Goal: Task Accomplishment & Management: Complete application form

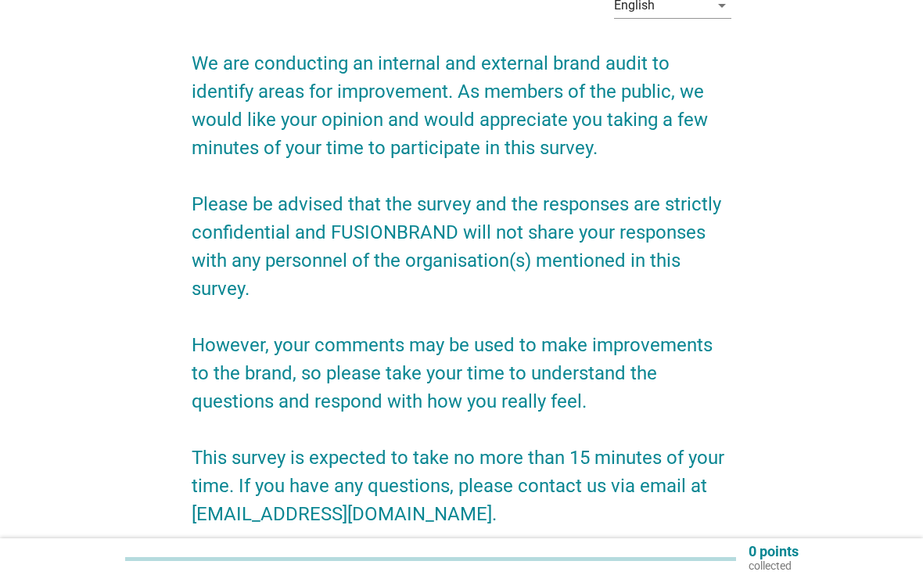
scroll to position [275, 0]
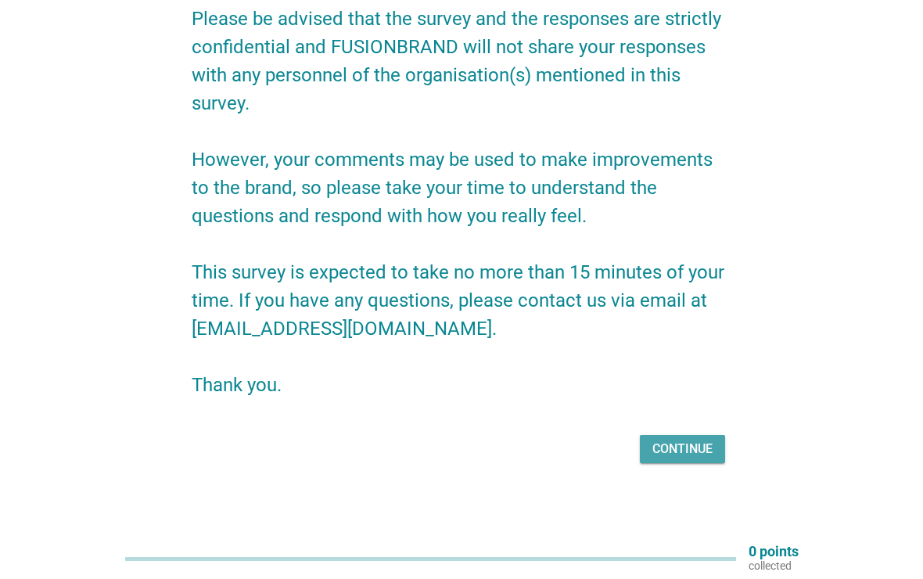
click at [688, 451] on div "Continue" at bounding box center [682, 449] width 60 height 19
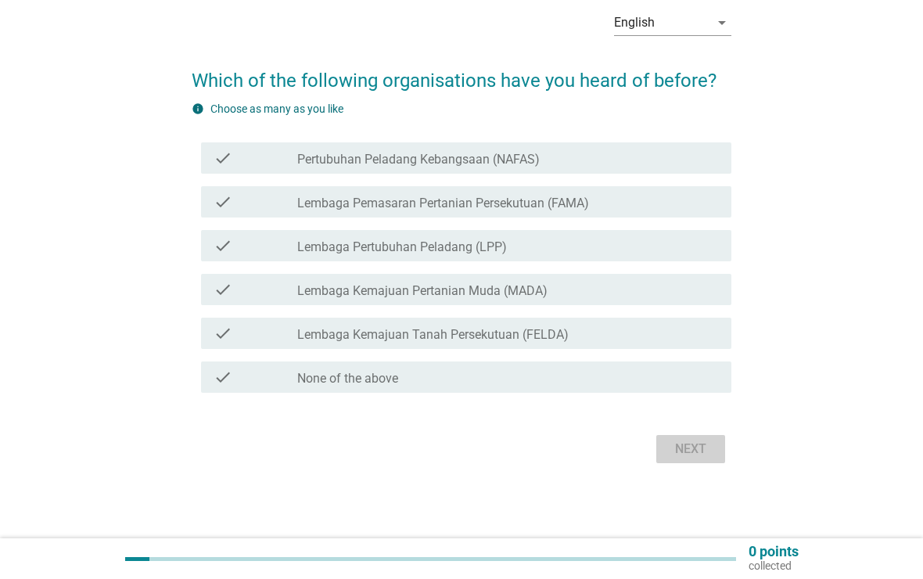
scroll to position [0, 0]
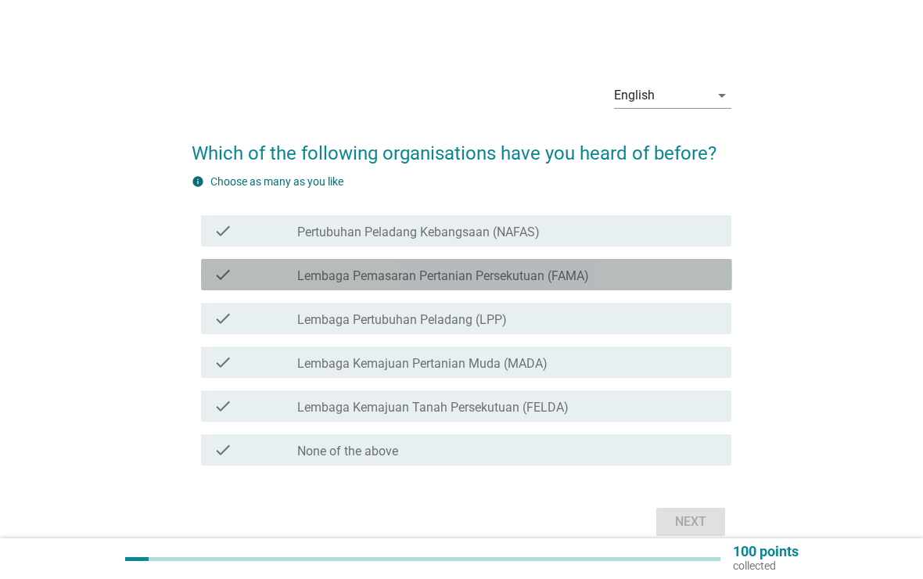
click at [589, 277] on label "Lembaga Pemasaran Pertanian Persekutuan (FAMA)" at bounding box center [443, 276] width 292 height 16
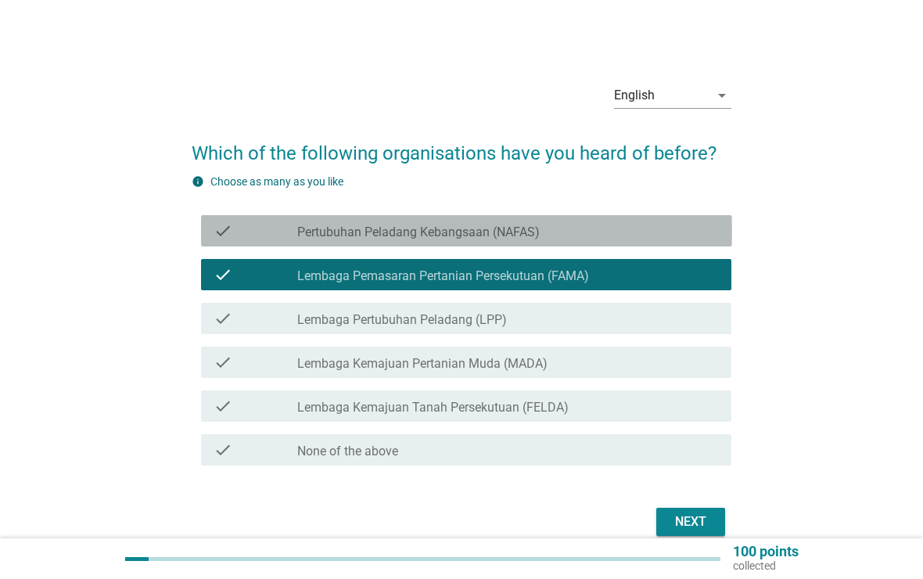
click at [562, 230] on div "check_box_outline_blank Pertubuhan Peladang Kebangsaan (NAFAS)" at bounding box center [508, 230] width 422 height 19
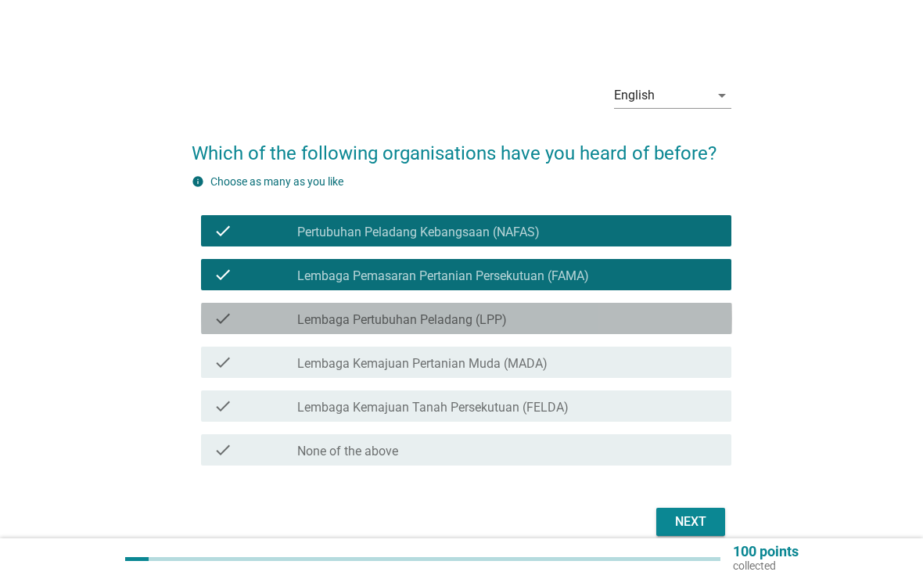
click at [588, 311] on div "check_box_outline_blank Lembaga Pertubuhan Peladang (LPP)" at bounding box center [508, 318] width 422 height 19
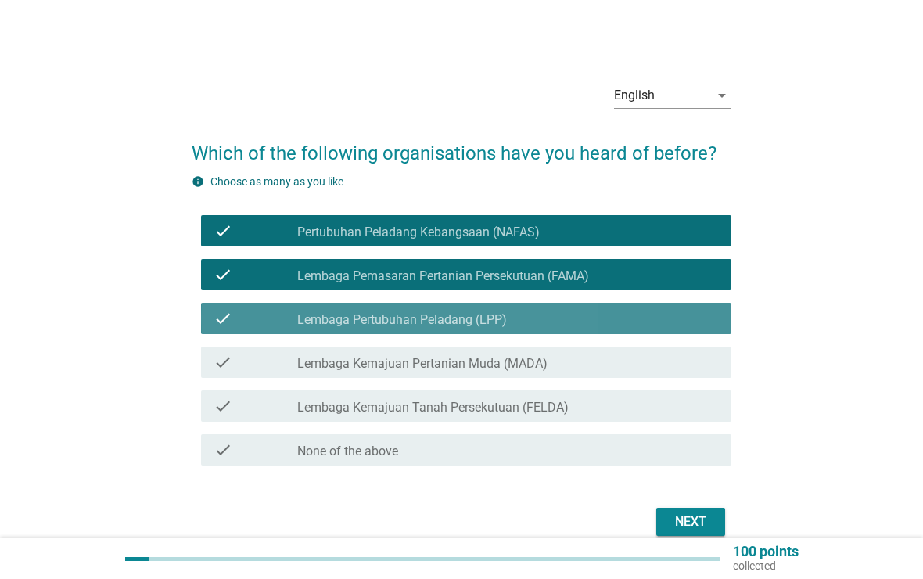
click at [596, 412] on div "check_box_outline_blank Lembaga Kemajuan Tanah Persekutuan (FELDA)" at bounding box center [508, 405] width 422 height 19
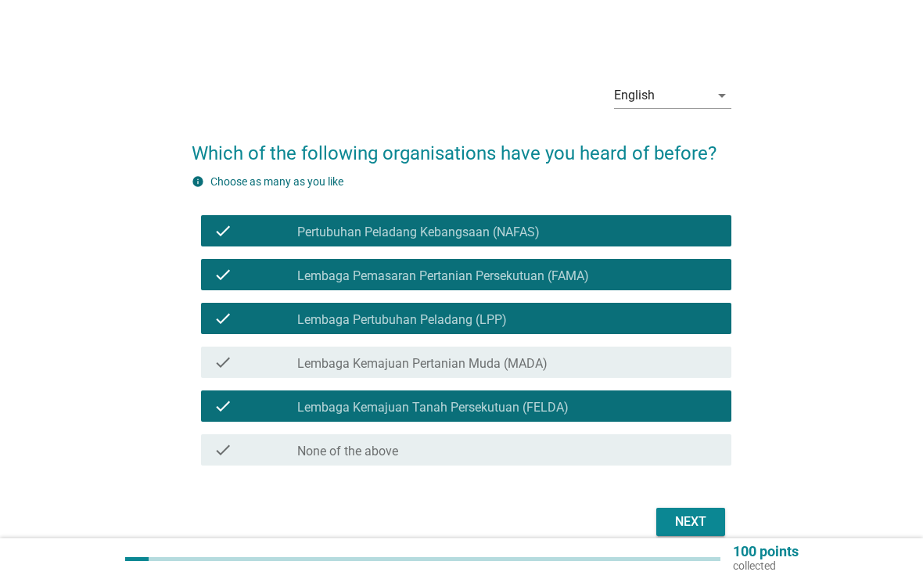
click at [708, 519] on div "Next" at bounding box center [691, 521] width 44 height 19
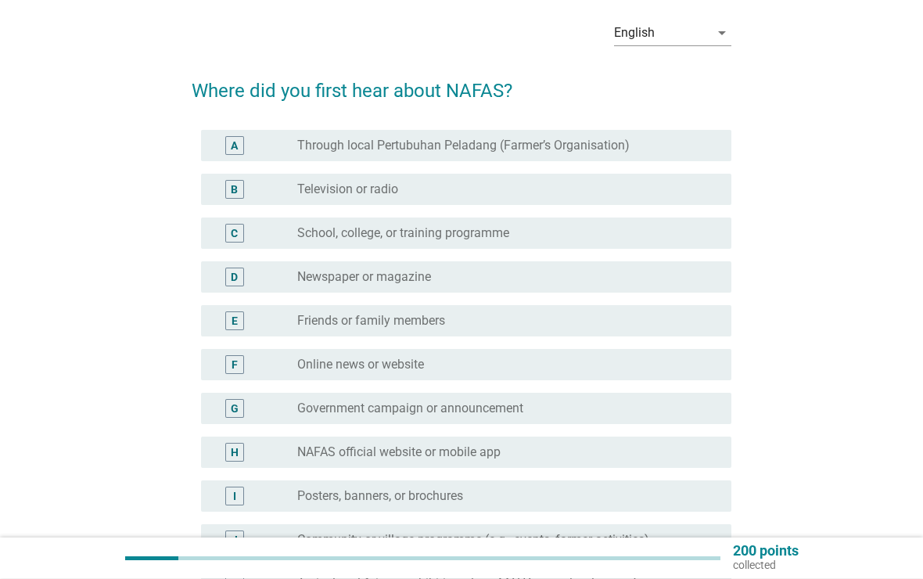
scroll to position [63, 0]
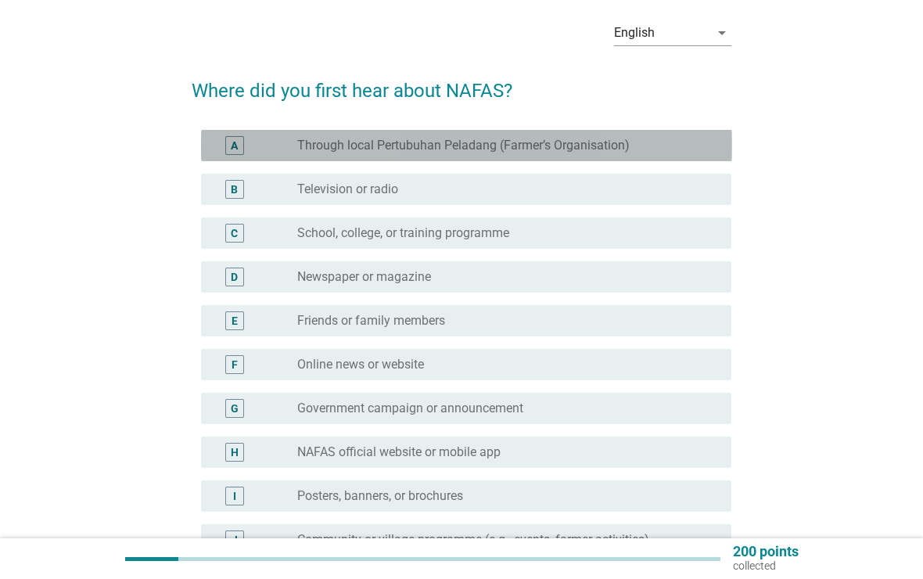
click at [623, 148] on label "Through local Pertubuhan Peladang (Farmer’s Organisation)" at bounding box center [463, 146] width 332 height 16
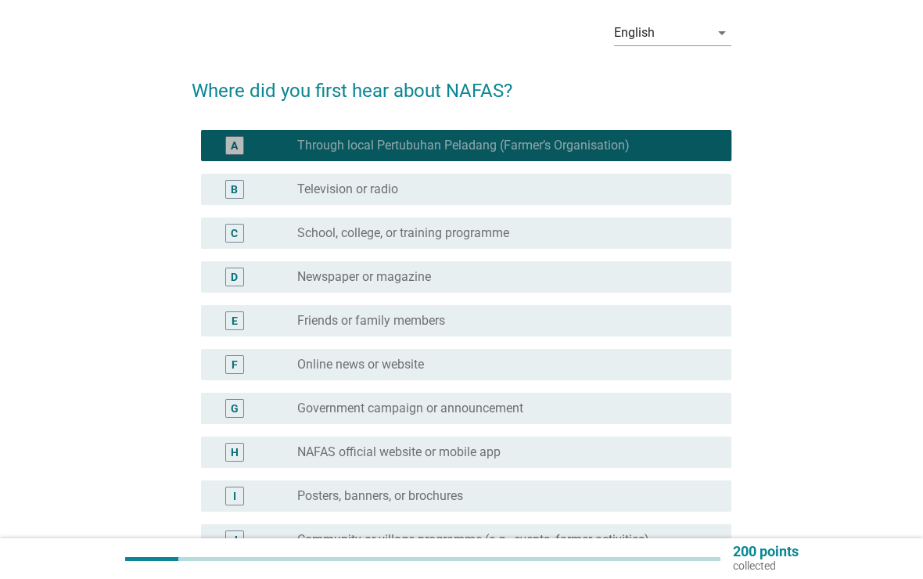
click at [605, 148] on label "Through local Pertubuhan Peladang (Farmer’s Organisation)" at bounding box center [463, 146] width 332 height 16
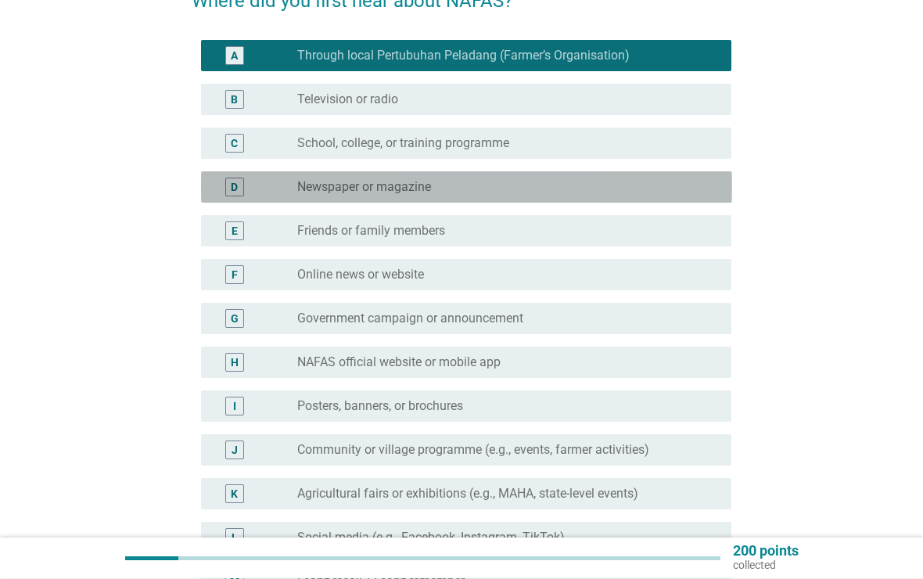
scroll to position [152, 0]
click at [501, 184] on div "radio_button_unchecked Newspaper or magazine" at bounding box center [501, 187] width 409 height 16
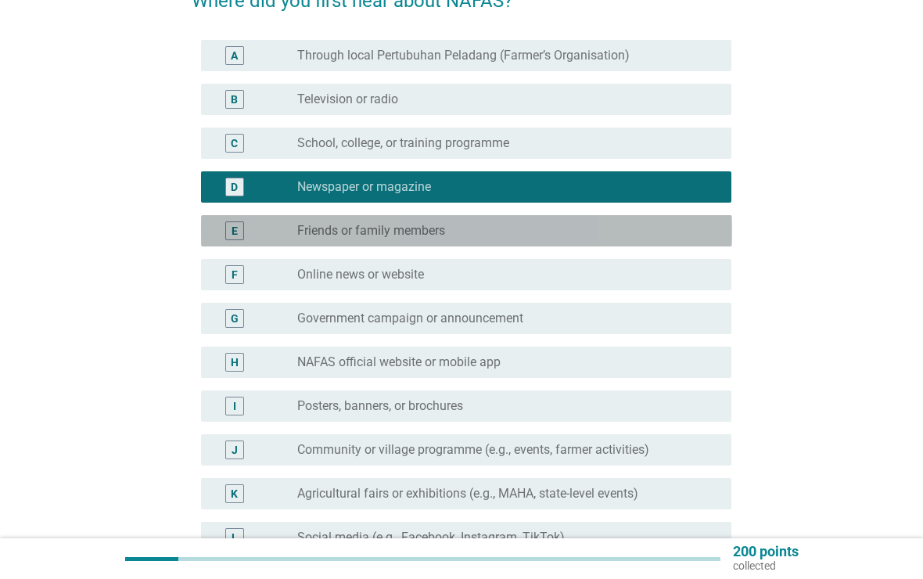
click at [522, 232] on div "radio_button_unchecked Friends or family members" at bounding box center [501, 231] width 409 height 16
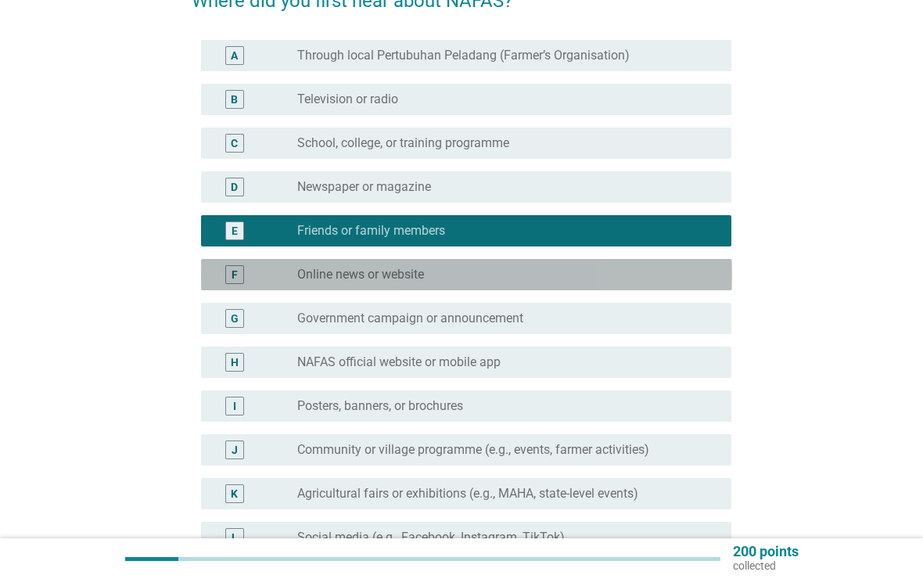
click at [479, 278] on div "radio_button_unchecked Online news or website" at bounding box center [501, 275] width 409 height 16
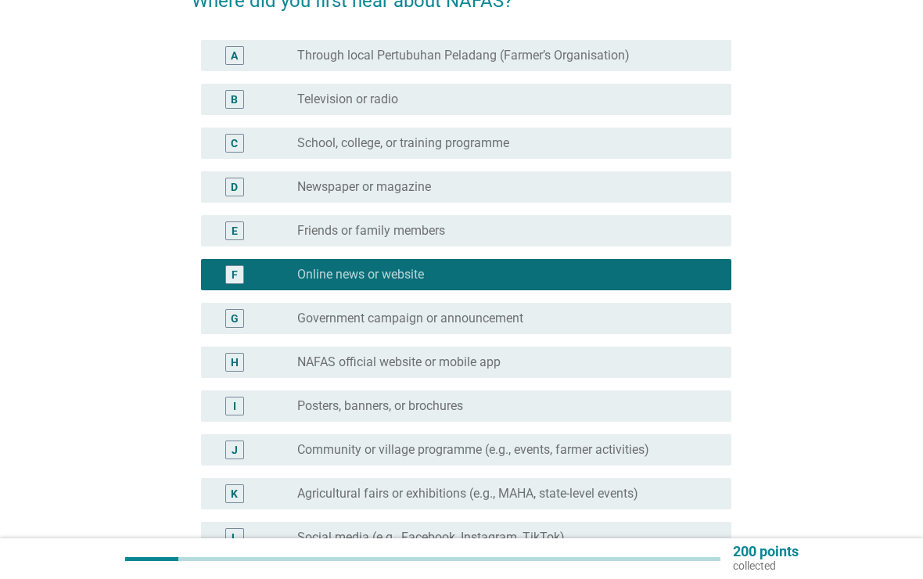
click at [513, 231] on div "radio_button_unchecked Friends or family members" at bounding box center [501, 231] width 409 height 16
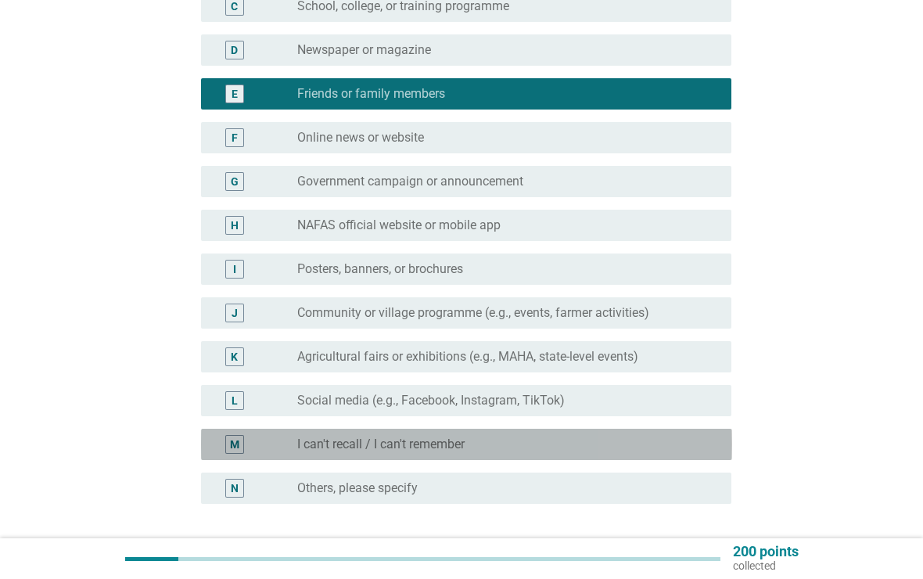
click at [480, 450] on div "radio_button_unchecked I can't recall / I can't remember" at bounding box center [501, 444] width 409 height 16
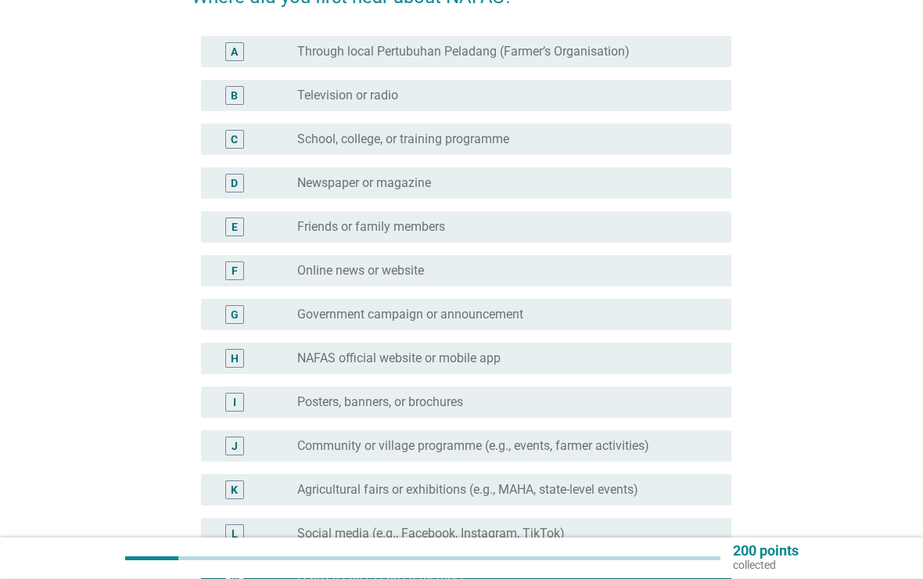
scroll to position [150, 0]
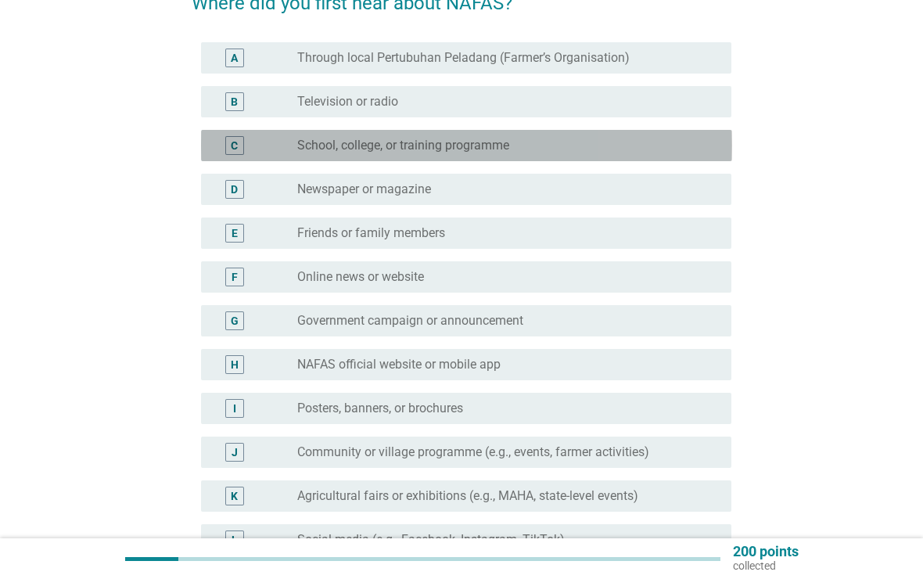
click at [519, 147] on div "radio_button_unchecked School, college, or training programme" at bounding box center [501, 146] width 409 height 16
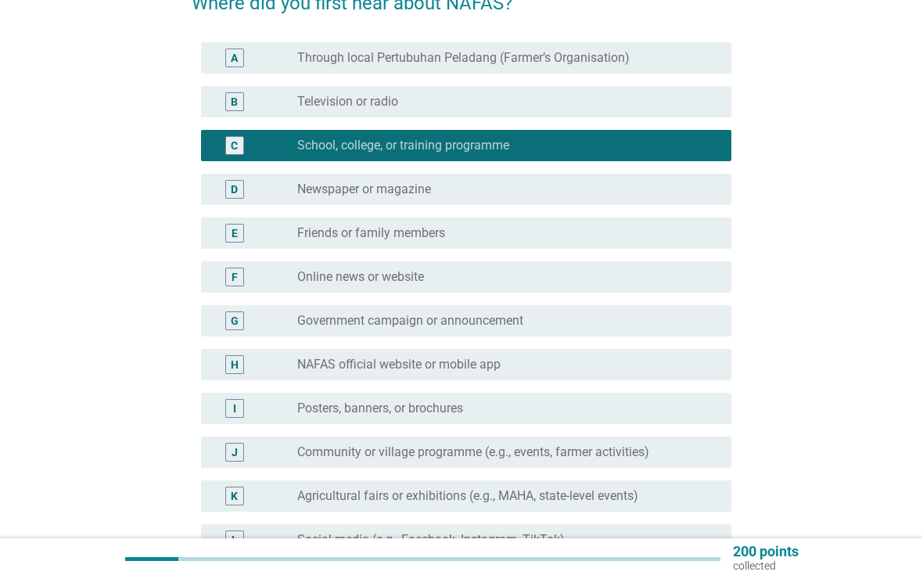
click at [467, 239] on div "radio_button_unchecked Friends or family members" at bounding box center [501, 233] width 409 height 16
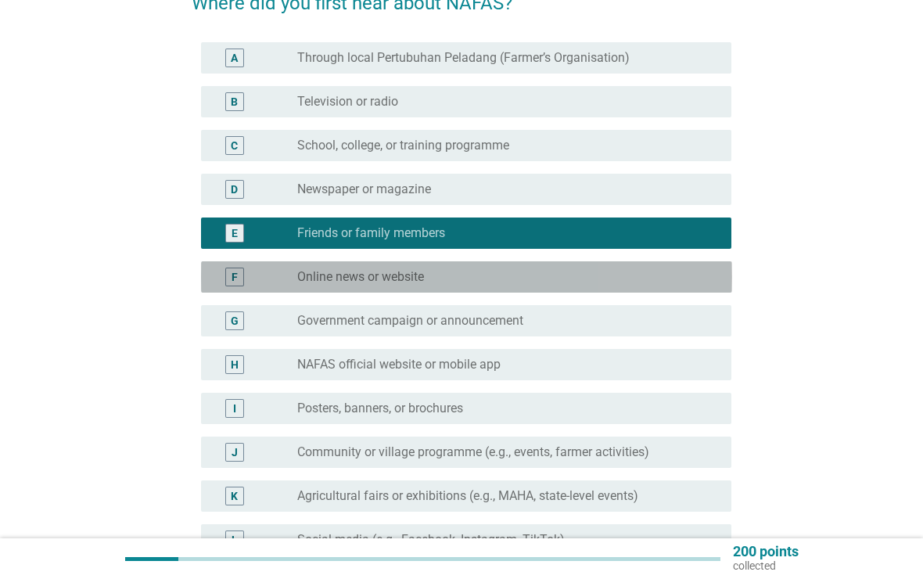
click at [499, 274] on div "radio_button_unchecked Online news or website" at bounding box center [501, 277] width 409 height 16
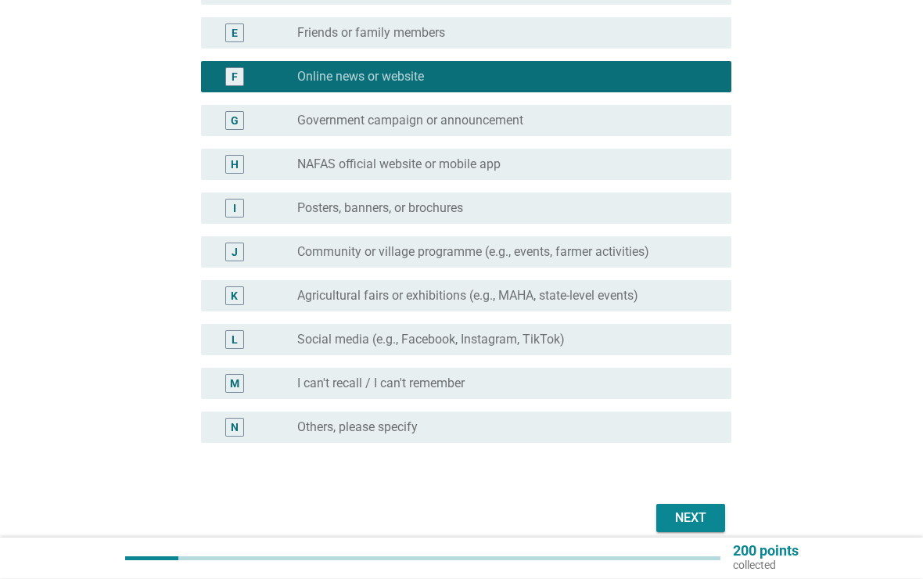
click at [696, 522] on div "Next" at bounding box center [691, 518] width 44 height 19
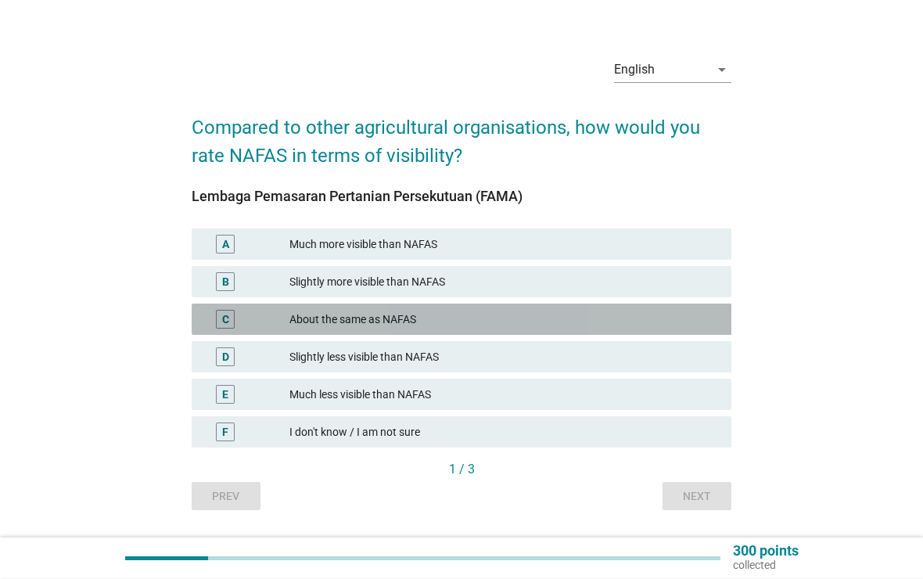
scroll to position [26, 0]
click at [473, 316] on div "About the same as NAFAS" at bounding box center [503, 319] width 429 height 19
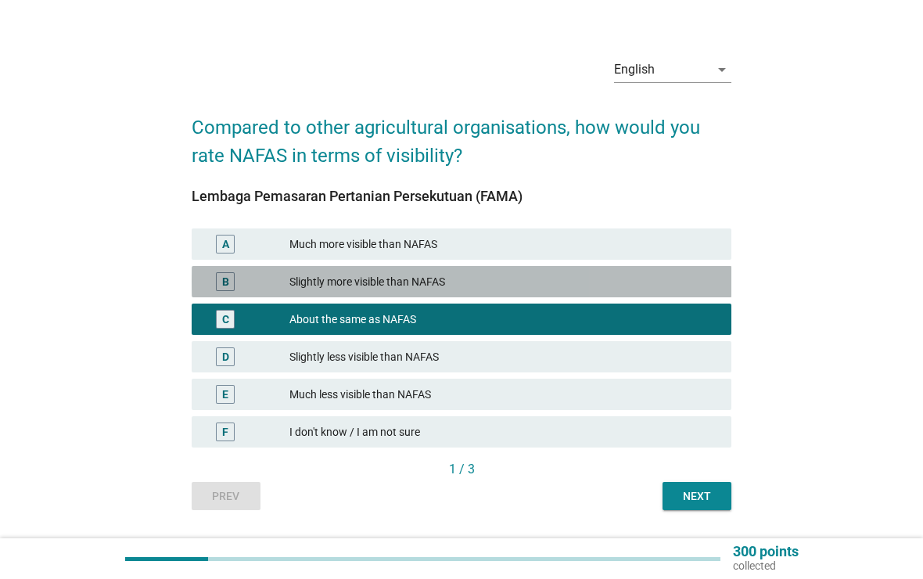
click at [622, 282] on div "Slightly more visible than NAFAS" at bounding box center [503, 281] width 429 height 19
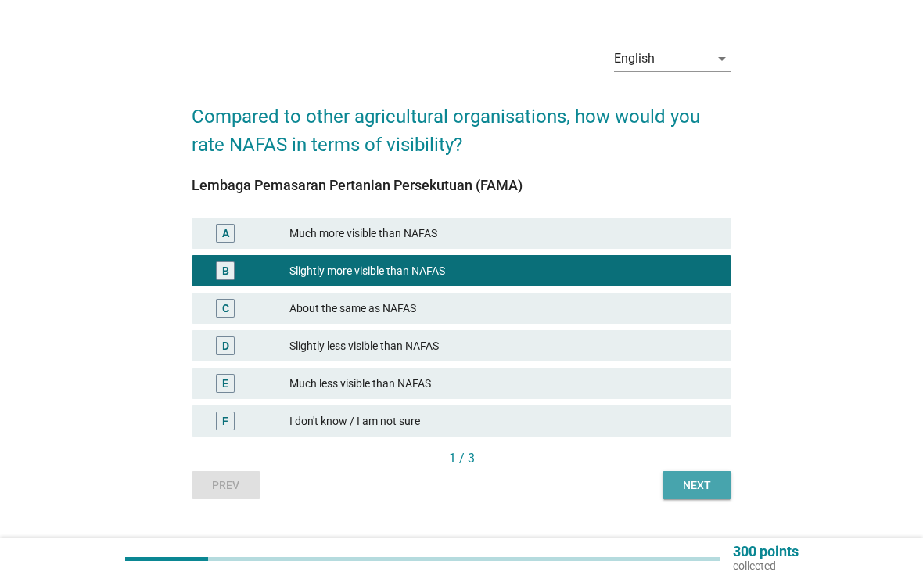
scroll to position [68, 0]
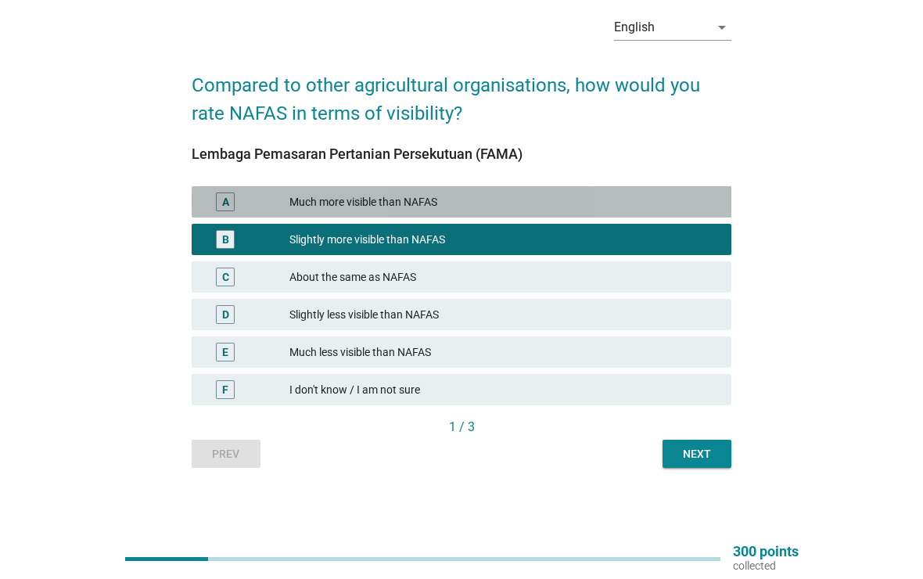
click at [447, 201] on div "Much more visible than NAFAS" at bounding box center [503, 201] width 429 height 19
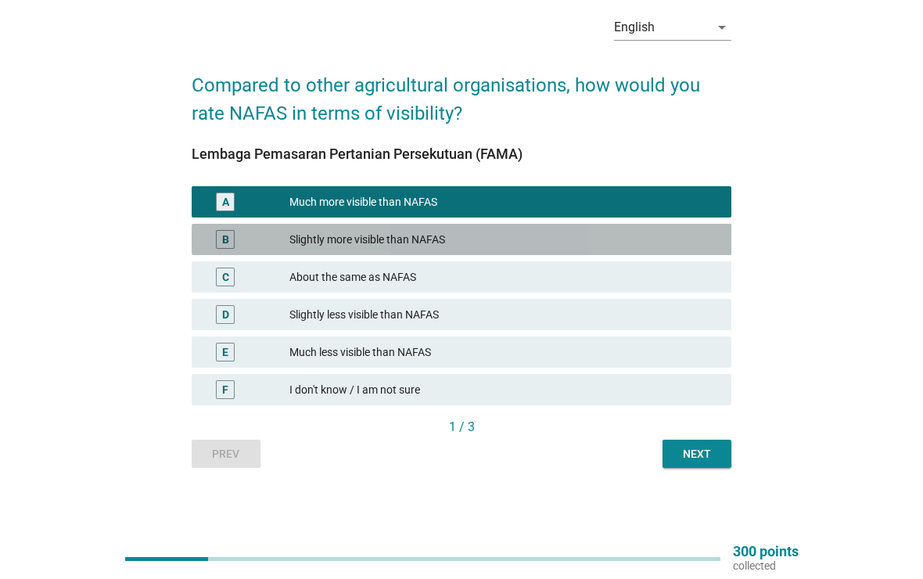
click at [450, 234] on div "Slightly more visible than NAFAS" at bounding box center [503, 239] width 429 height 19
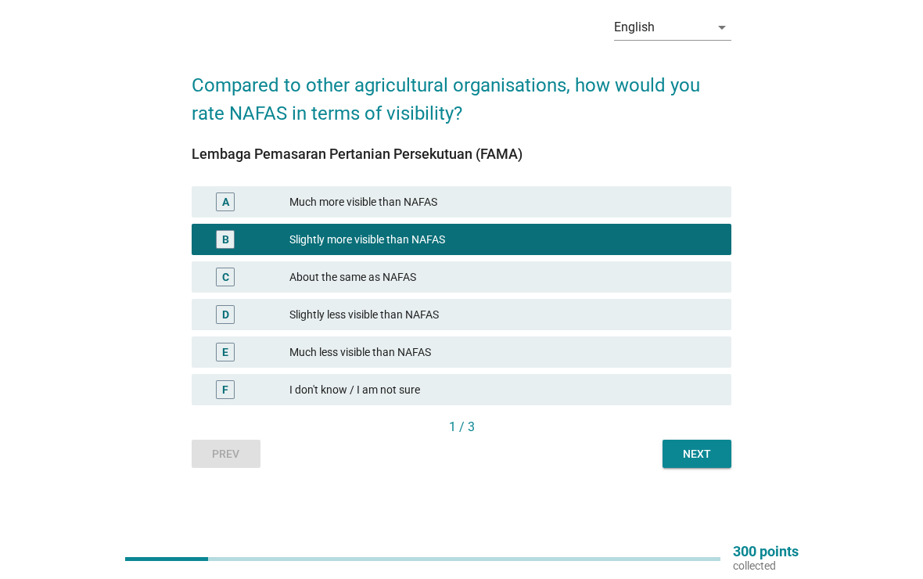
click at [694, 460] on div "Next" at bounding box center [697, 454] width 44 height 16
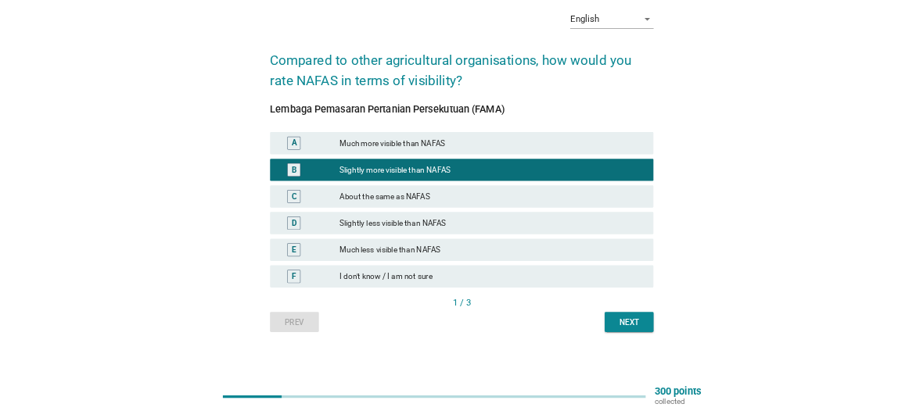
scroll to position [0, 0]
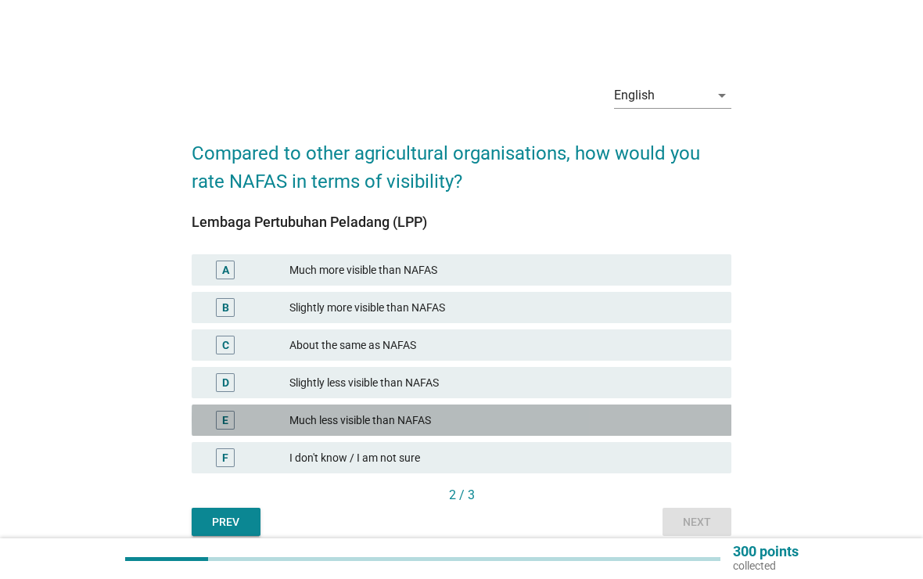
click at [507, 422] on div "Much less visible than NAFAS" at bounding box center [503, 420] width 429 height 19
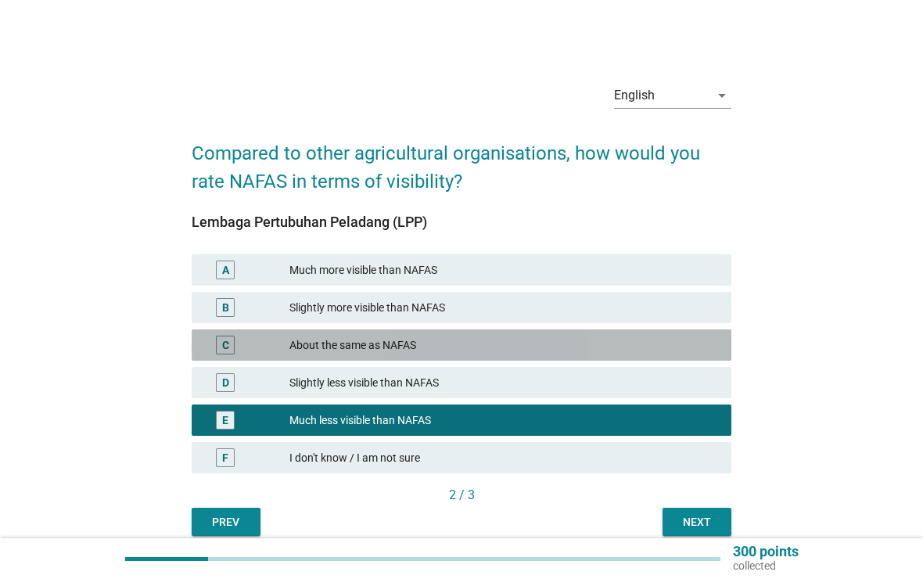
click at [523, 347] on div "About the same as NAFAS" at bounding box center [503, 344] width 429 height 19
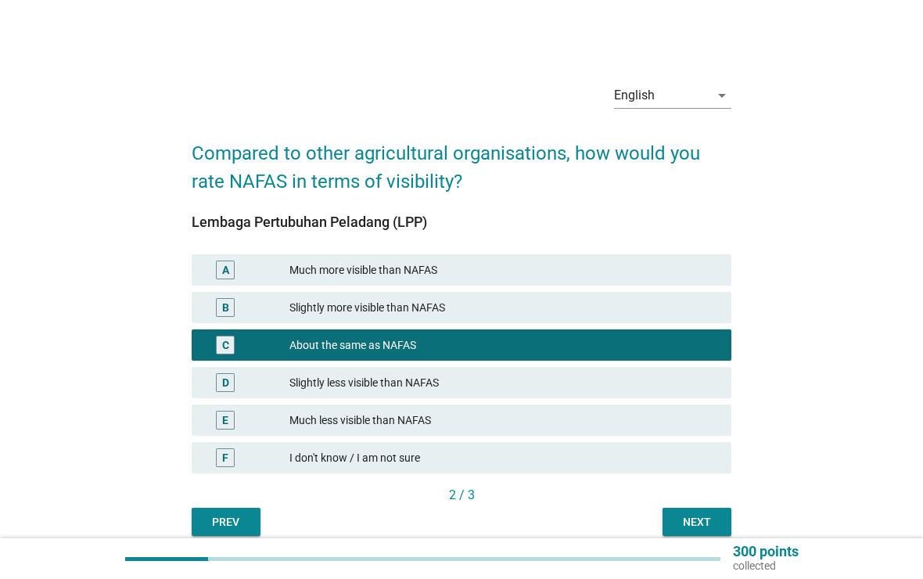
click at [698, 515] on div "Next" at bounding box center [697, 522] width 44 height 16
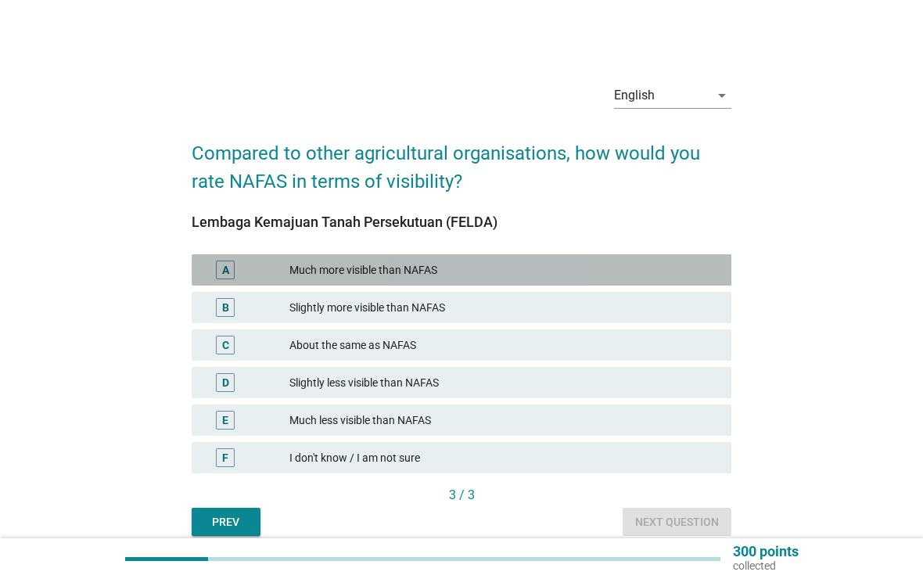
click at [594, 269] on div "Much more visible than NAFAS" at bounding box center [503, 269] width 429 height 19
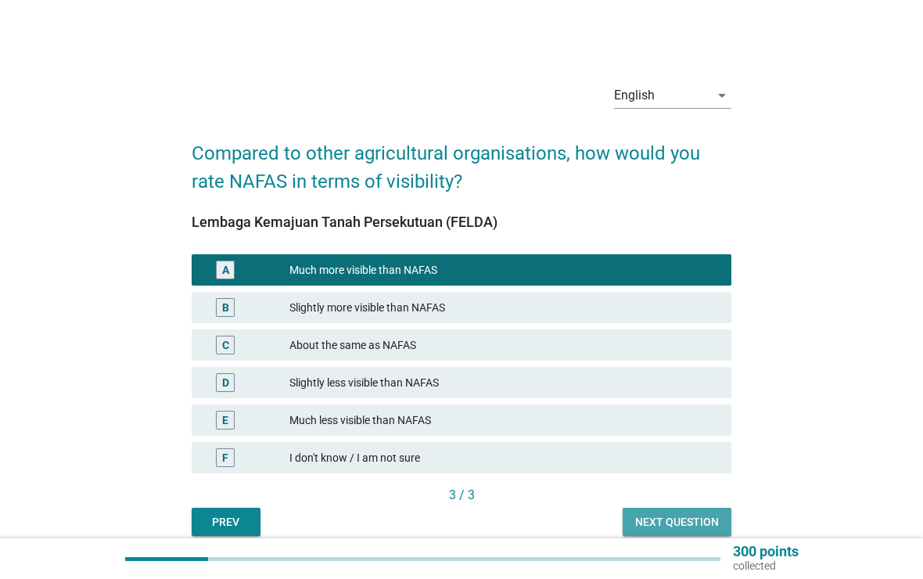
click at [698, 523] on div "Next question" at bounding box center [677, 522] width 84 height 16
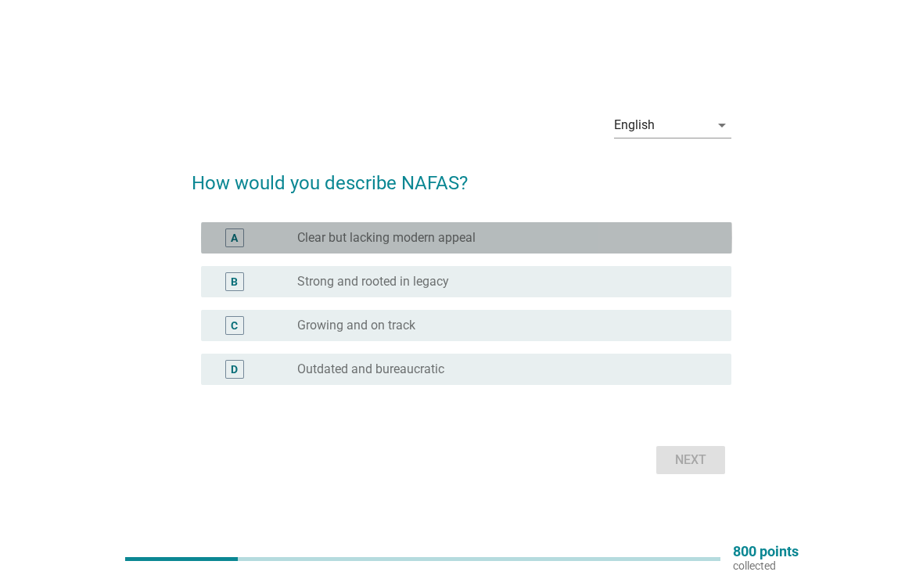
click at [558, 236] on div "radio_button_unchecked Clear but lacking modern appeal" at bounding box center [501, 238] width 409 height 16
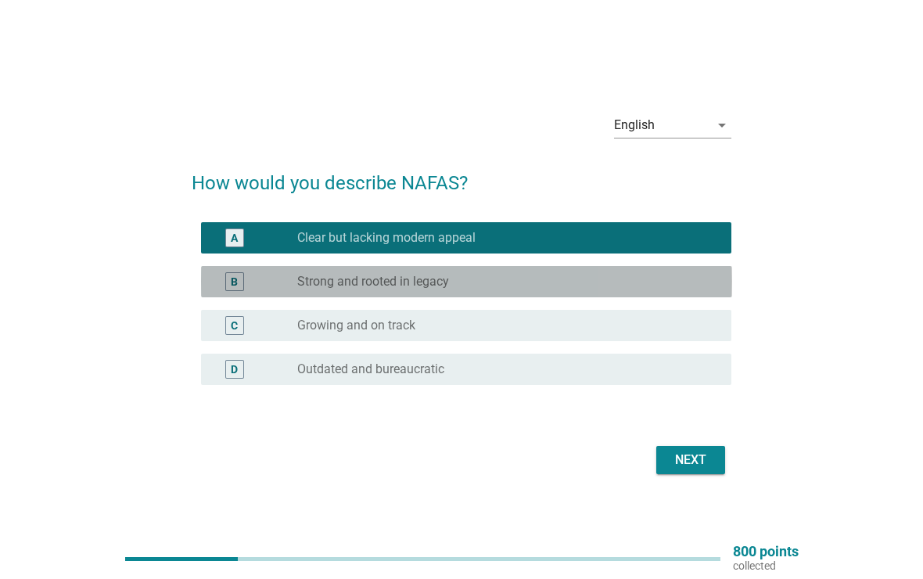
click at [547, 294] on div "B radio_button_unchecked Strong and rooted in legacy" at bounding box center [466, 281] width 531 height 31
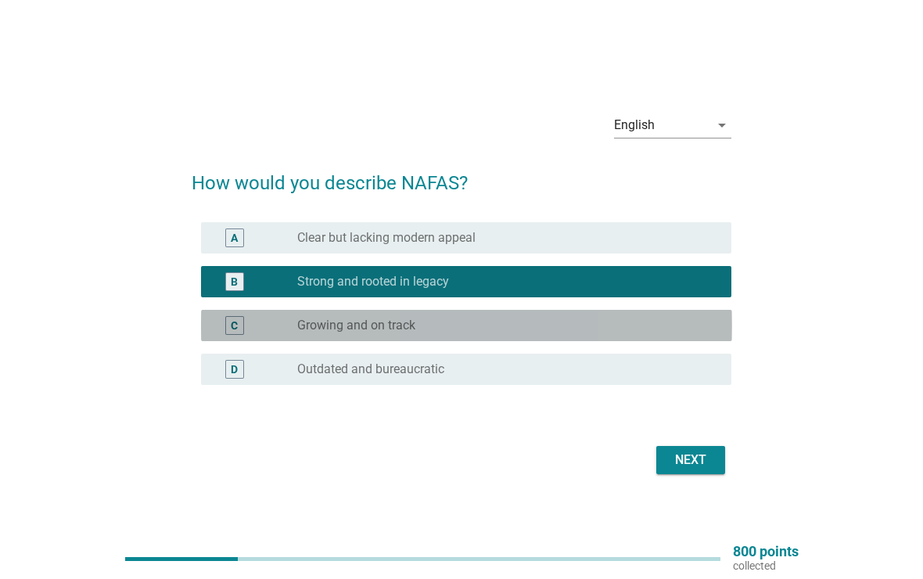
click at [544, 335] on div "C radio_button_unchecked Growing and on track" at bounding box center [466, 325] width 531 height 31
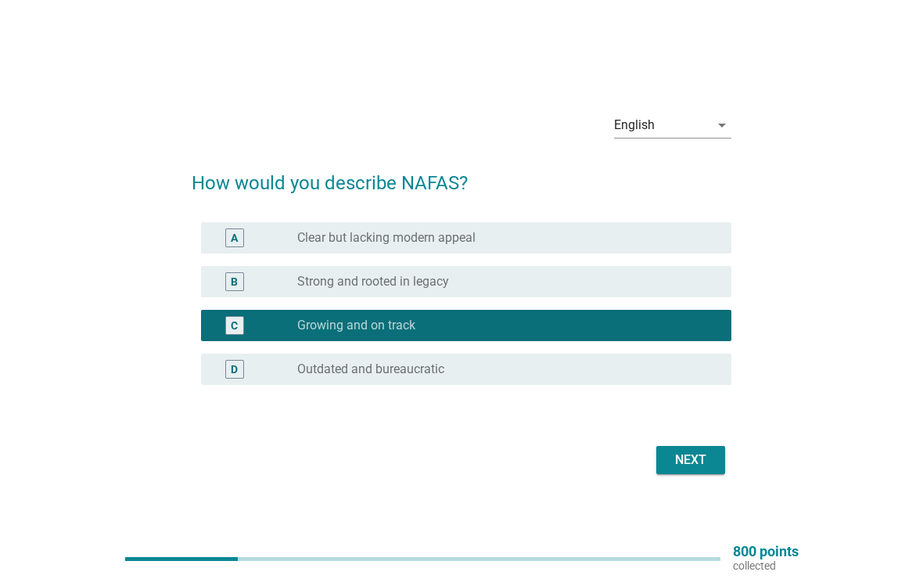
click at [559, 211] on form "How would you describe NAFAS? A radio_button_unchecked Clear but lacking modern…" at bounding box center [462, 315] width 540 height 325
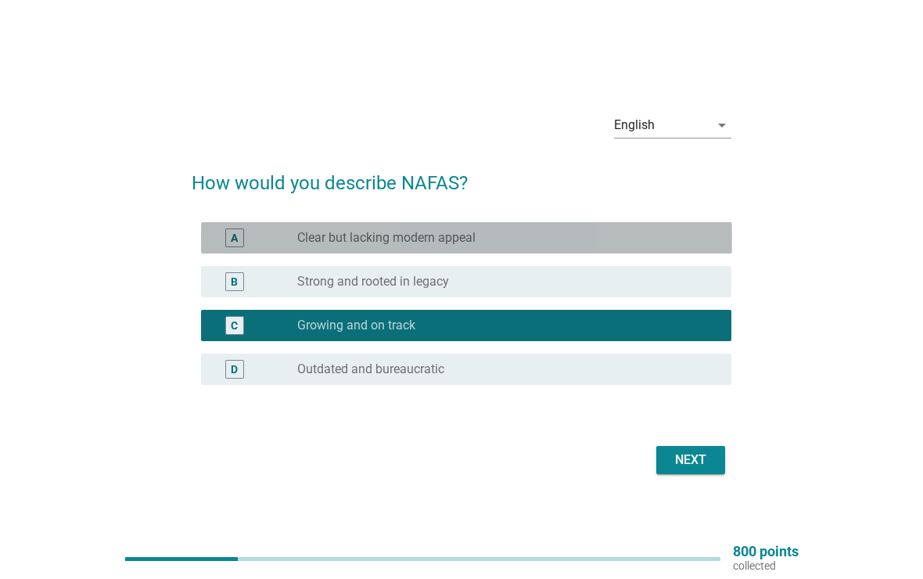
click at [558, 242] on div "radio_button_unchecked Clear but lacking modern appeal" at bounding box center [501, 238] width 409 height 16
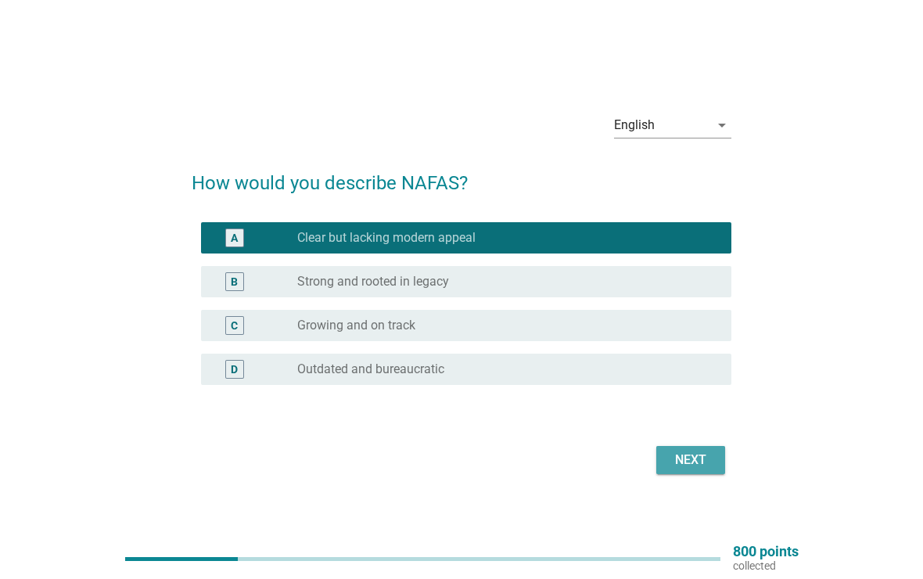
click at [694, 461] on div "Next" at bounding box center [691, 459] width 44 height 19
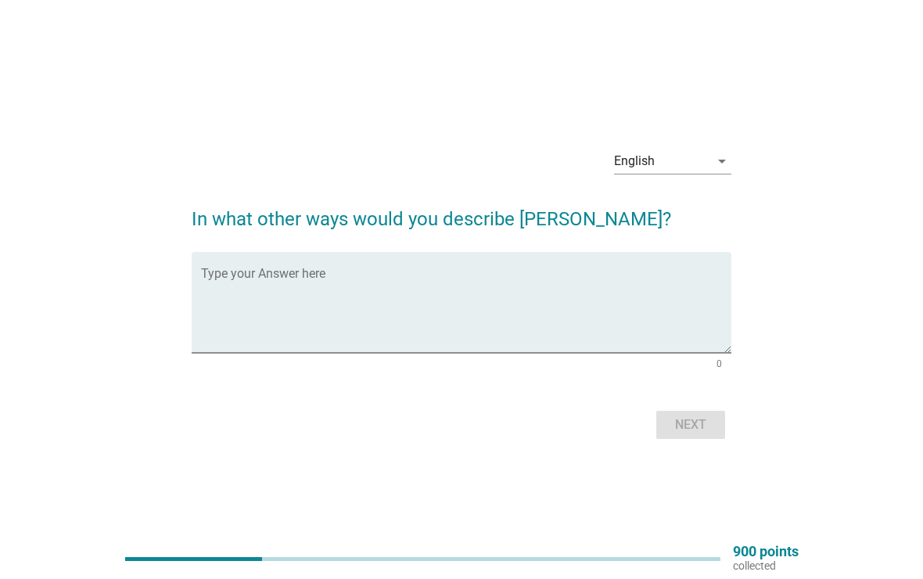
click at [568, 274] on textarea "Type your Answer here" at bounding box center [466, 312] width 531 height 82
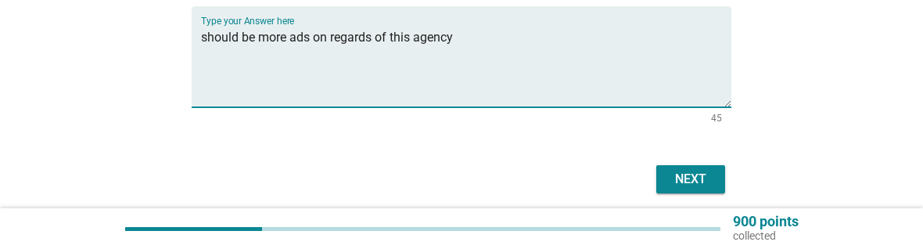
scroll to position [178, 0]
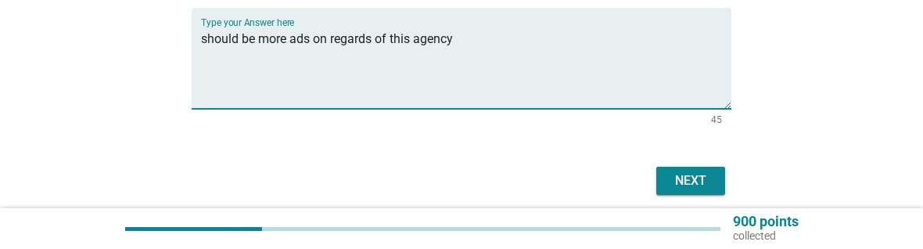
type textarea "should be more ads on regards of this agency"
click at [712, 173] on div "Next" at bounding box center [691, 180] width 44 height 19
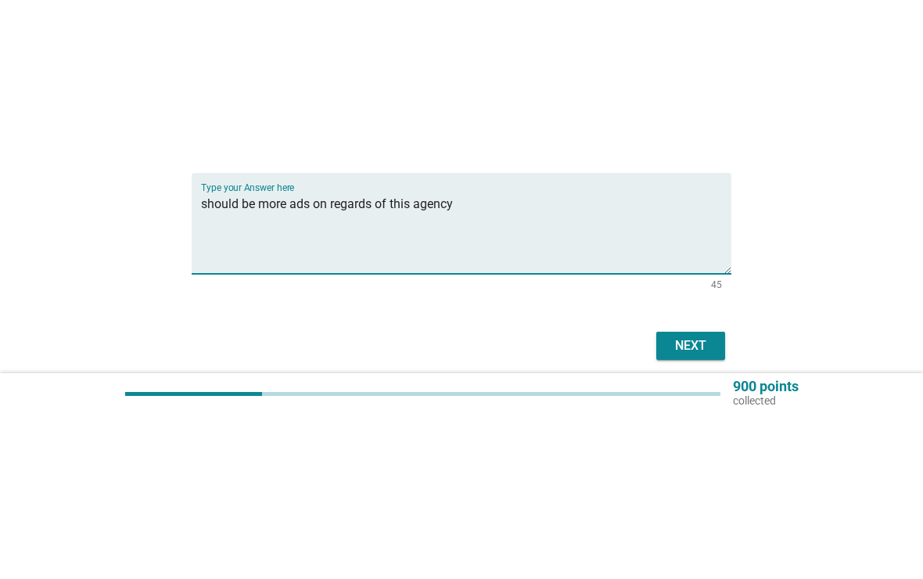
scroll to position [0, 0]
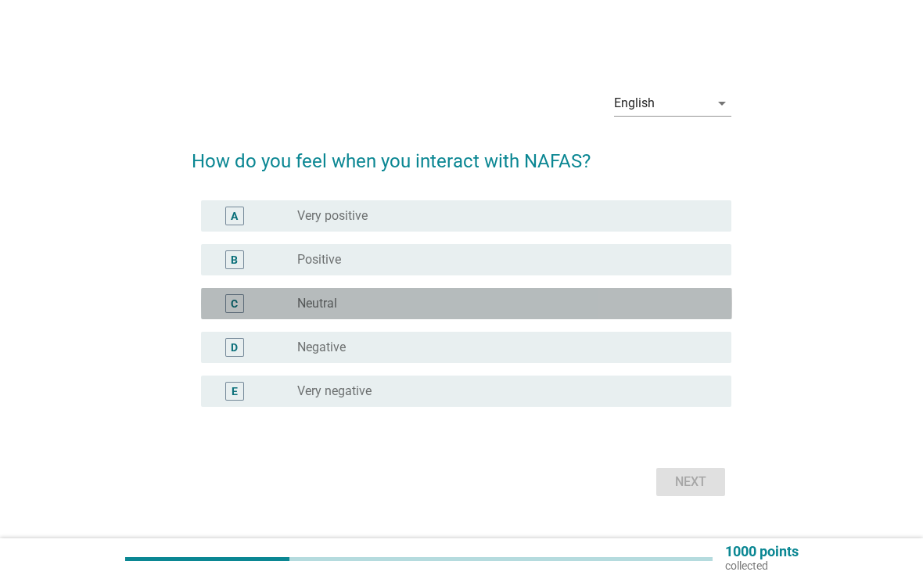
click at [538, 303] on div "radio_button_unchecked Neutral" at bounding box center [501, 304] width 409 height 16
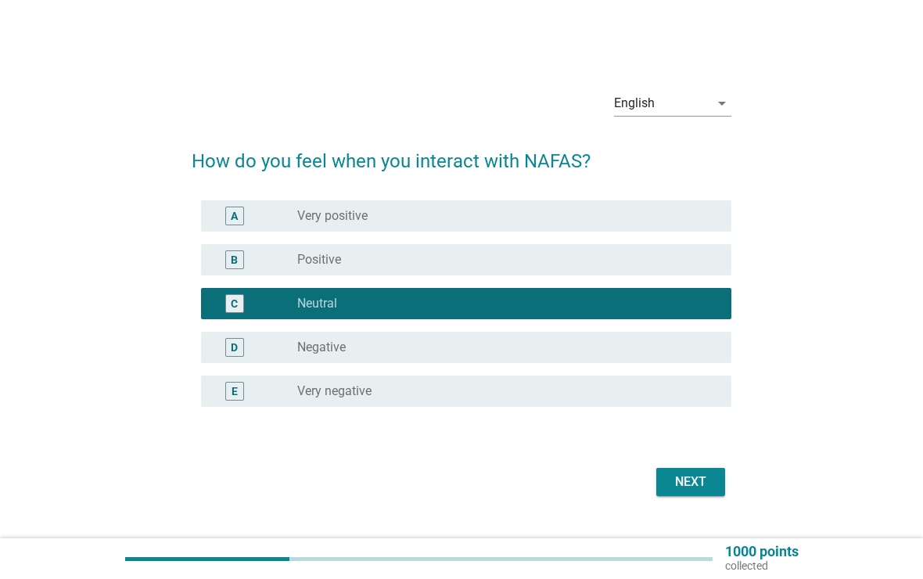
click at [698, 485] on div "Next" at bounding box center [691, 481] width 44 height 19
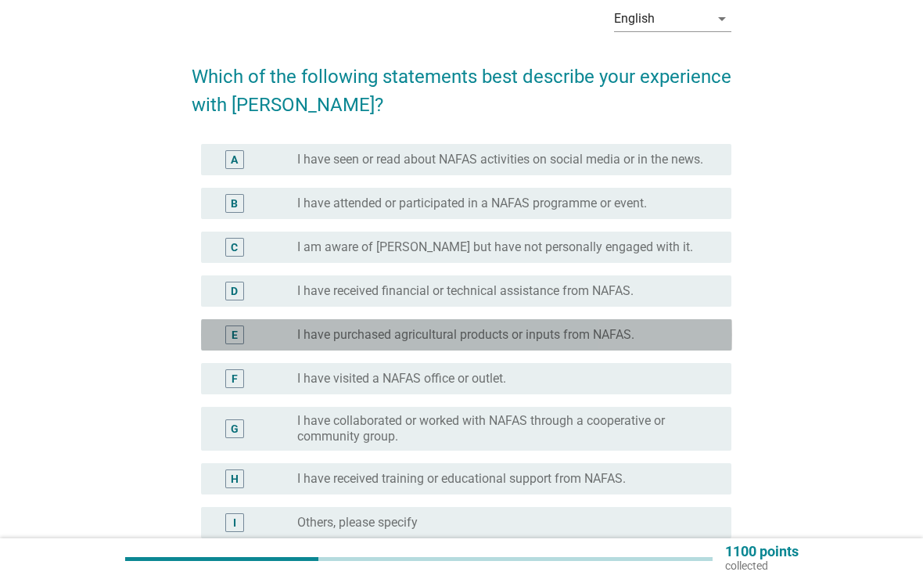
scroll to position [73, 0]
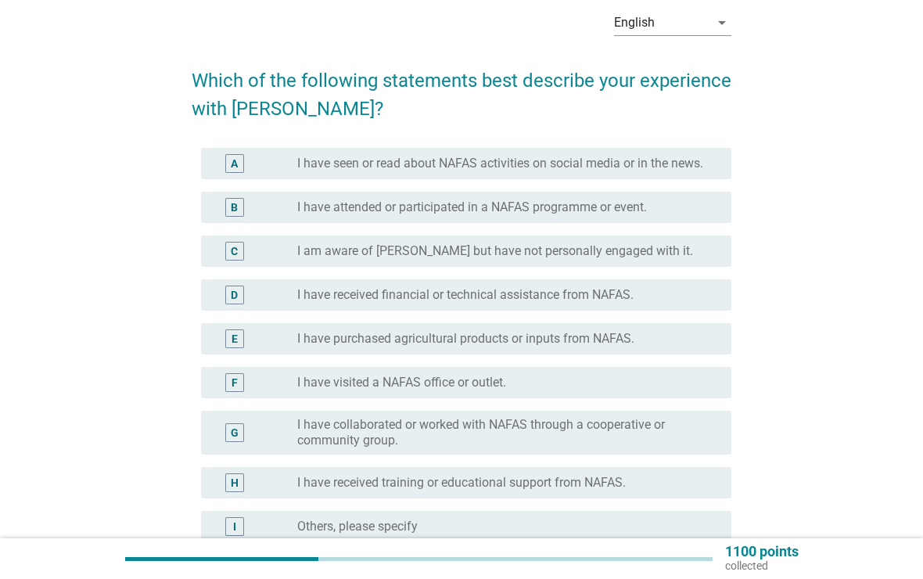
click at [626, 156] on label "I have seen or read about NAFAS activities on social media or in the news." at bounding box center [500, 164] width 406 height 16
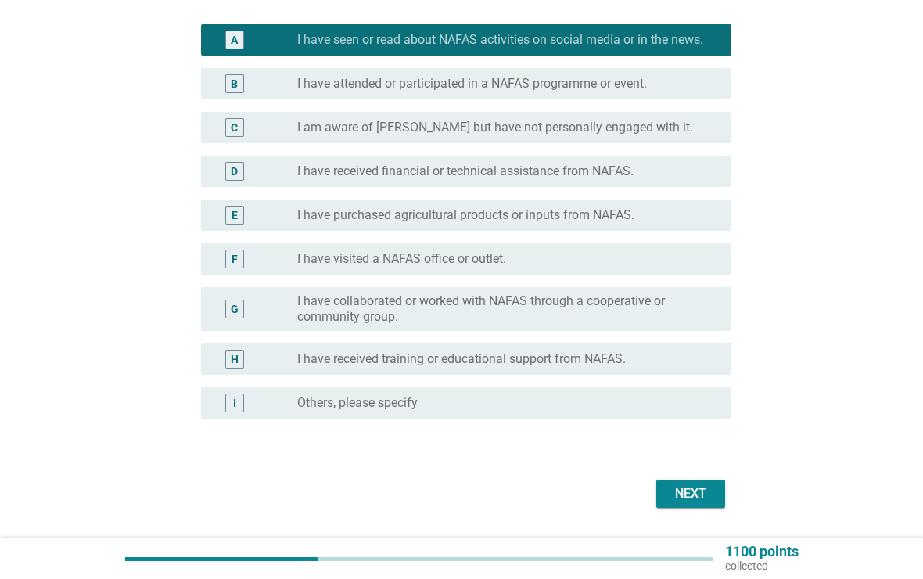
scroll to position [253, 0]
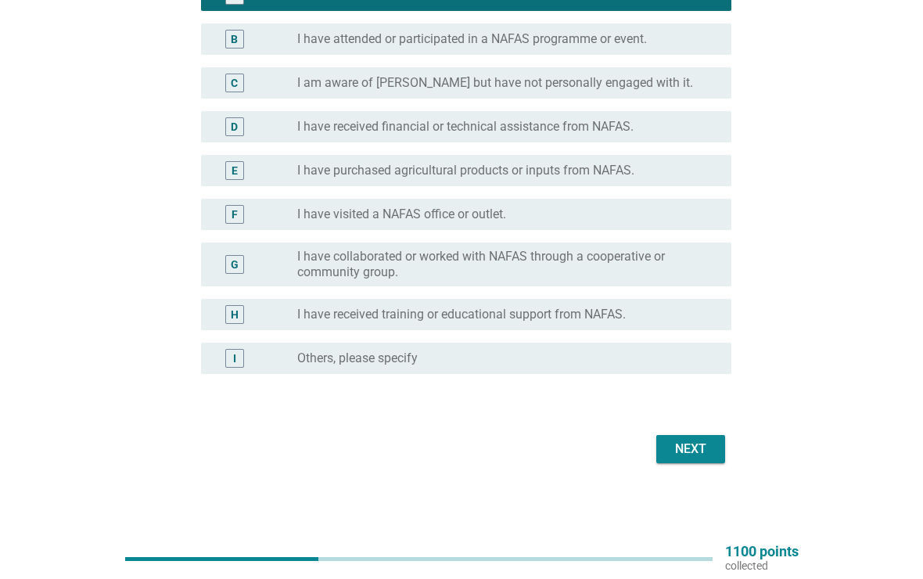
click at [687, 453] on div "Next" at bounding box center [691, 449] width 44 height 19
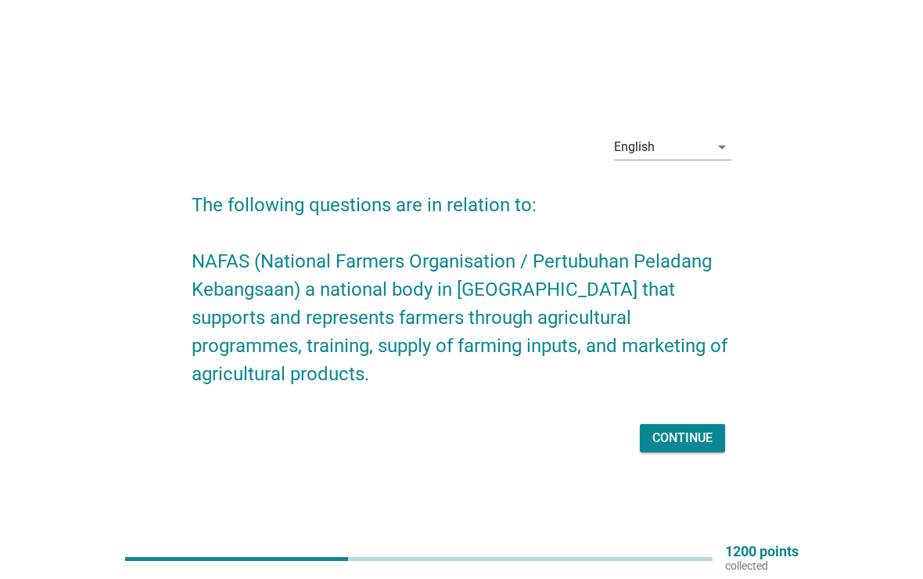
click at [684, 429] on div "Continue" at bounding box center [682, 438] width 60 height 19
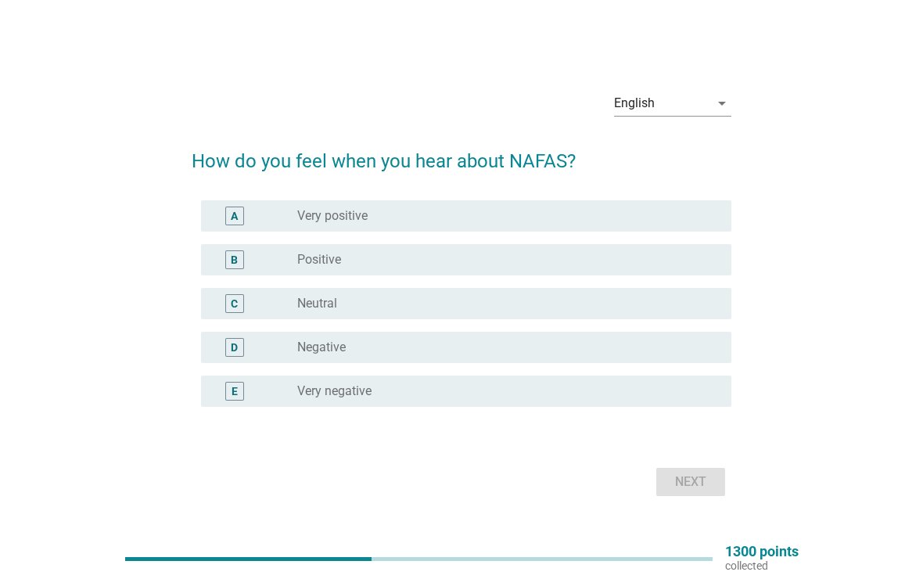
click at [238, 303] on div "C" at bounding box center [234, 304] width 7 height 16
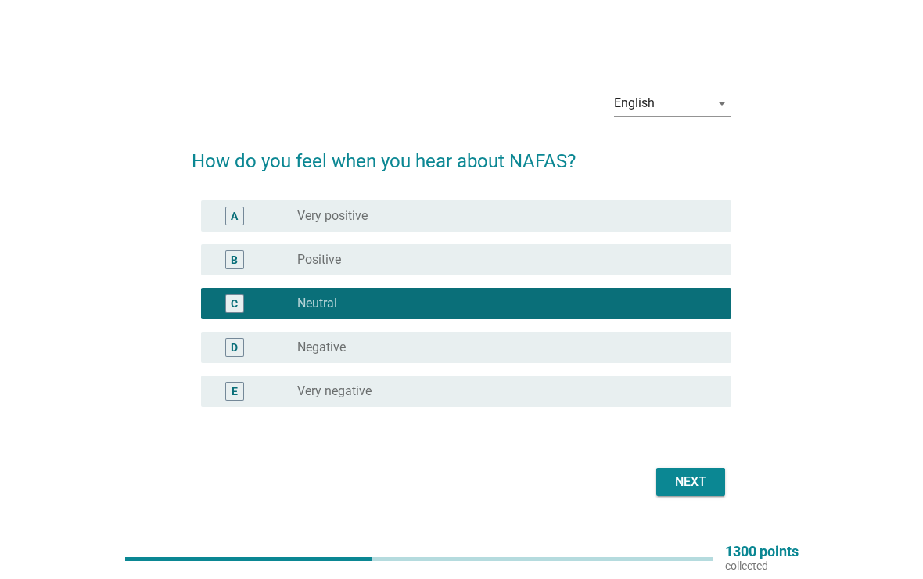
click at [688, 478] on div "Next" at bounding box center [691, 481] width 44 height 19
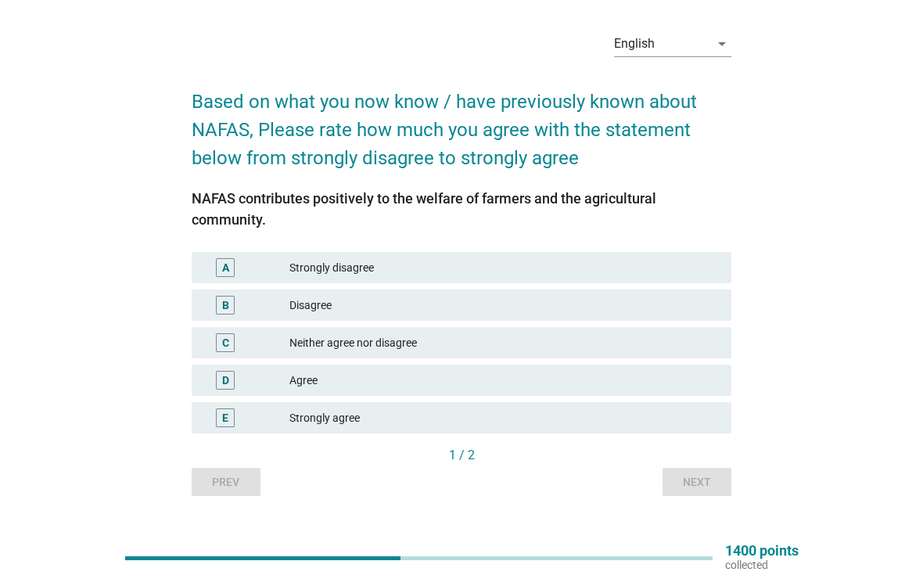
scroll to position [52, 0]
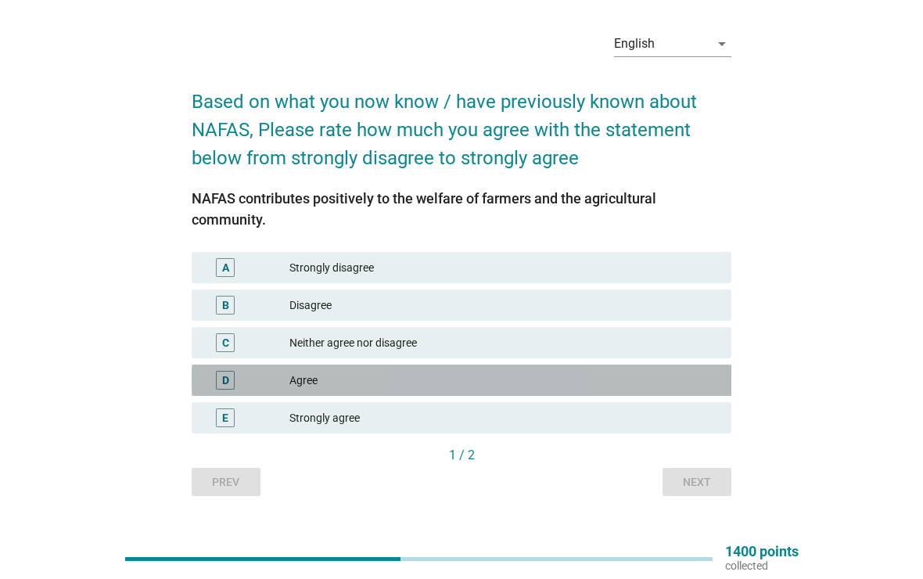
click at [221, 379] on div "D" at bounding box center [225, 380] width 19 height 19
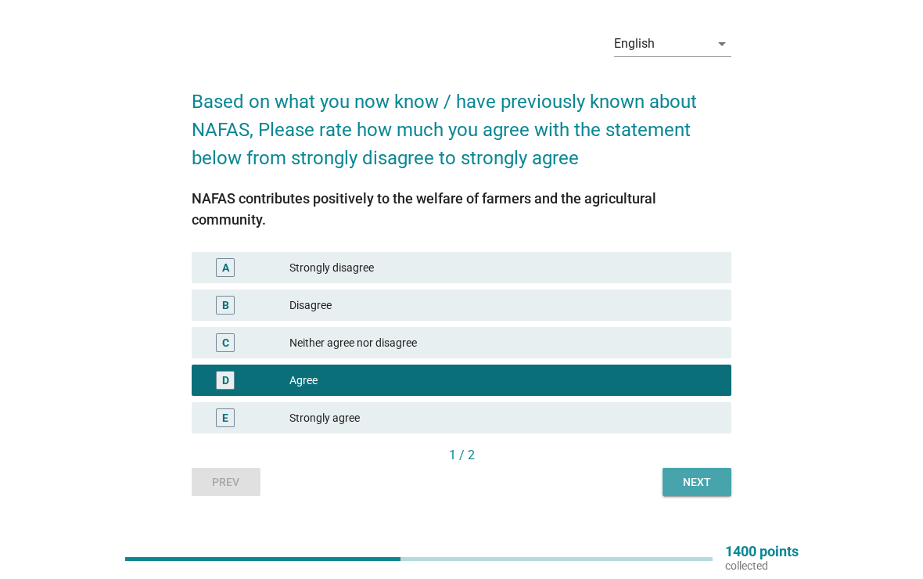
click at [700, 475] on div "Next" at bounding box center [697, 482] width 44 height 16
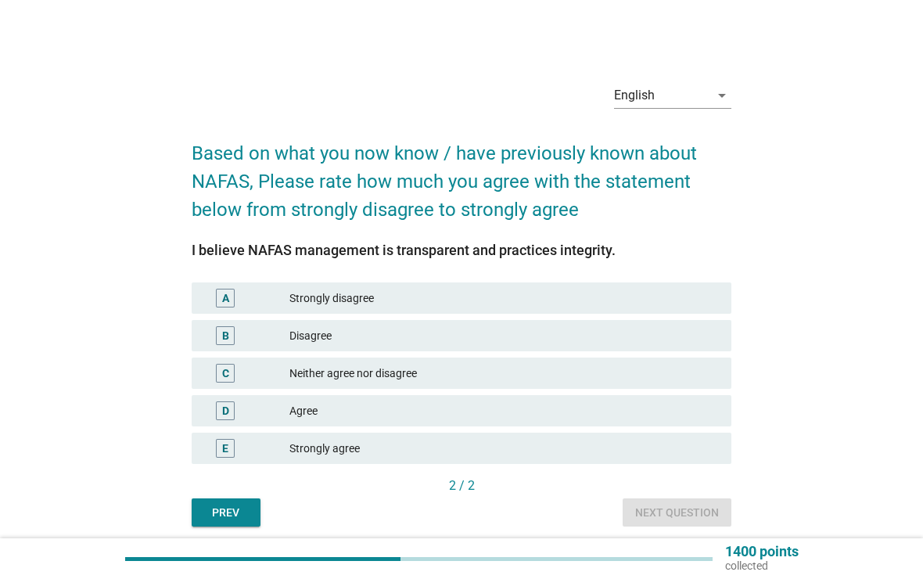
click at [219, 412] on div "D" at bounding box center [225, 410] width 19 height 19
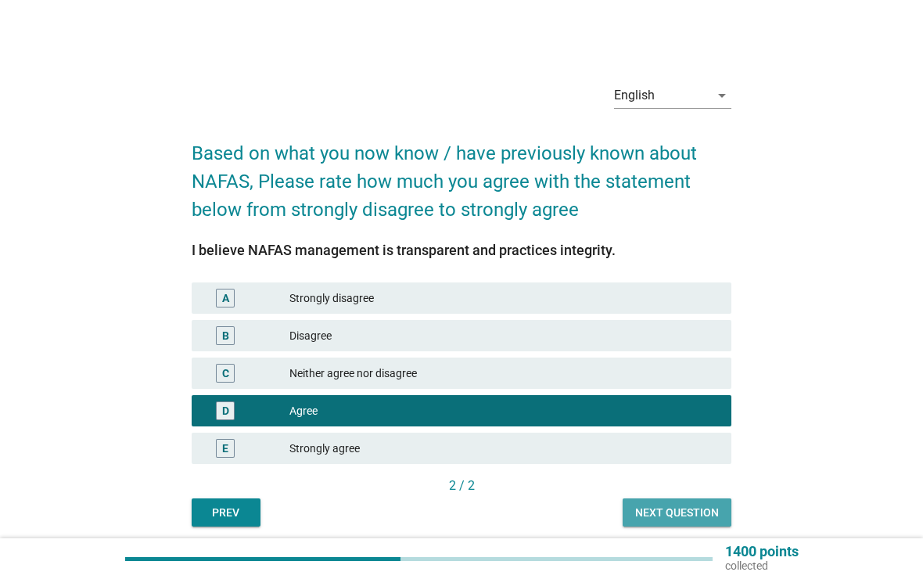
click at [676, 504] on div "Next question" at bounding box center [677, 512] width 84 height 16
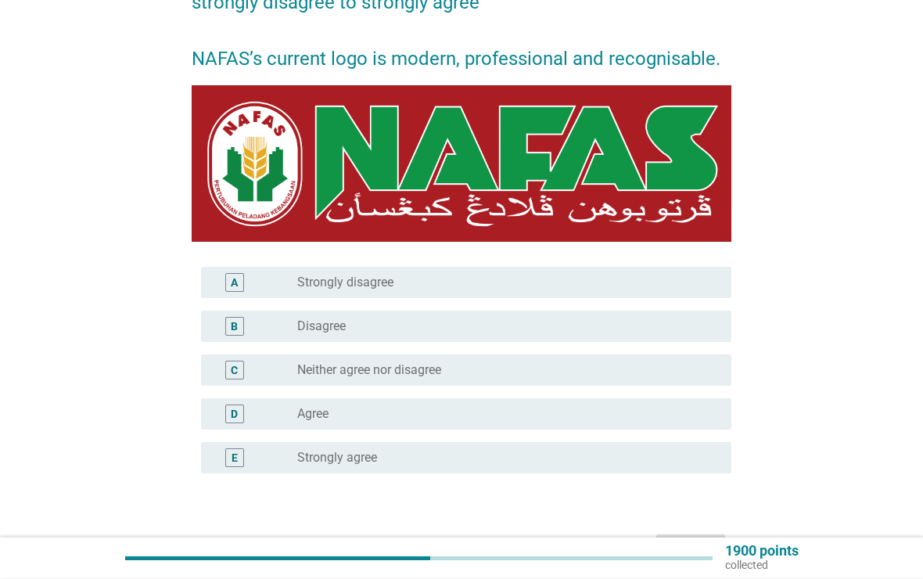
scroll to position [178, 0]
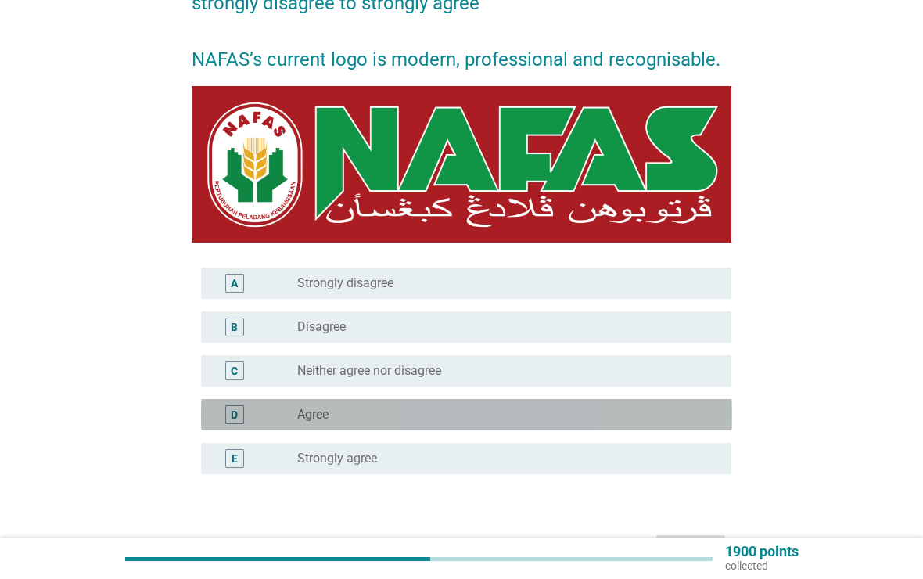
click at [225, 417] on div "D" at bounding box center [234, 414] width 19 height 19
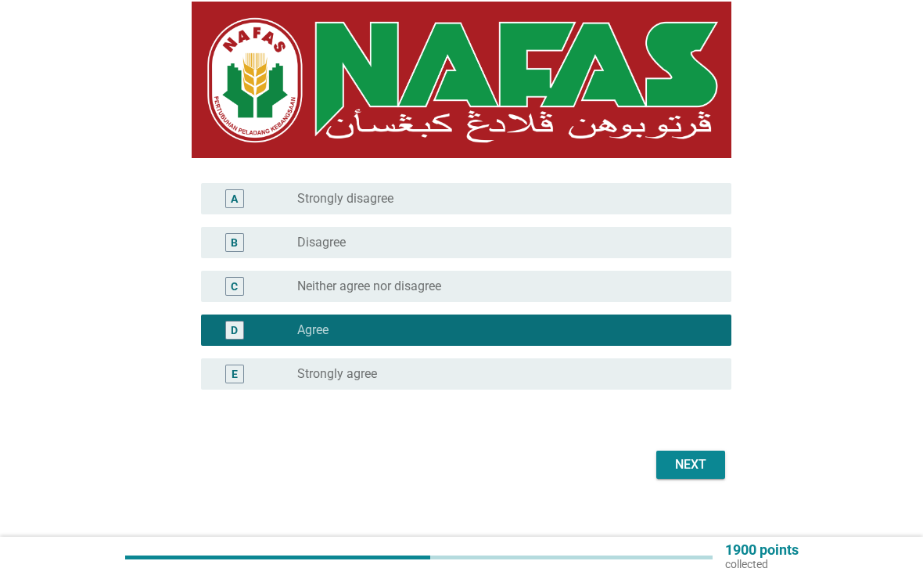
scroll to position [263, 0]
click at [694, 466] on div "Next" at bounding box center [691, 464] width 44 height 19
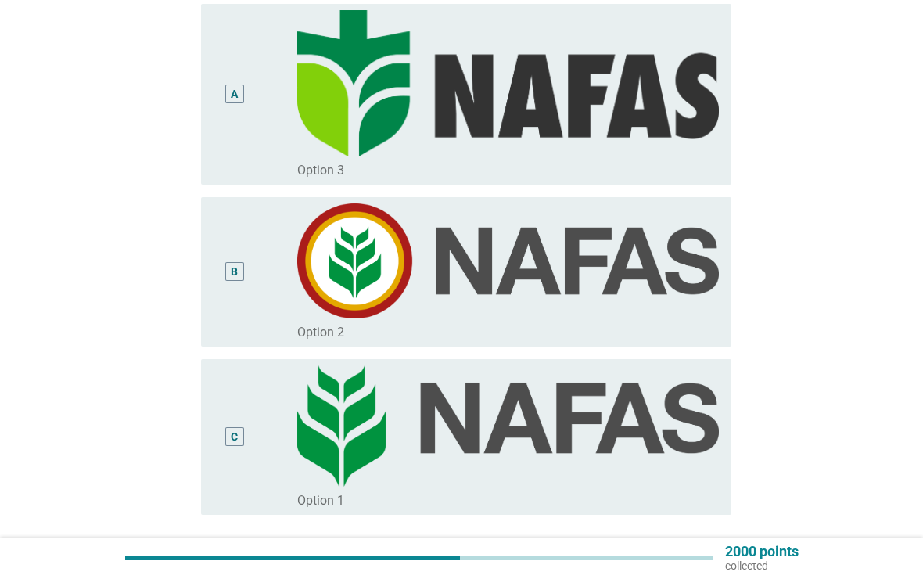
scroll to position [217, 0]
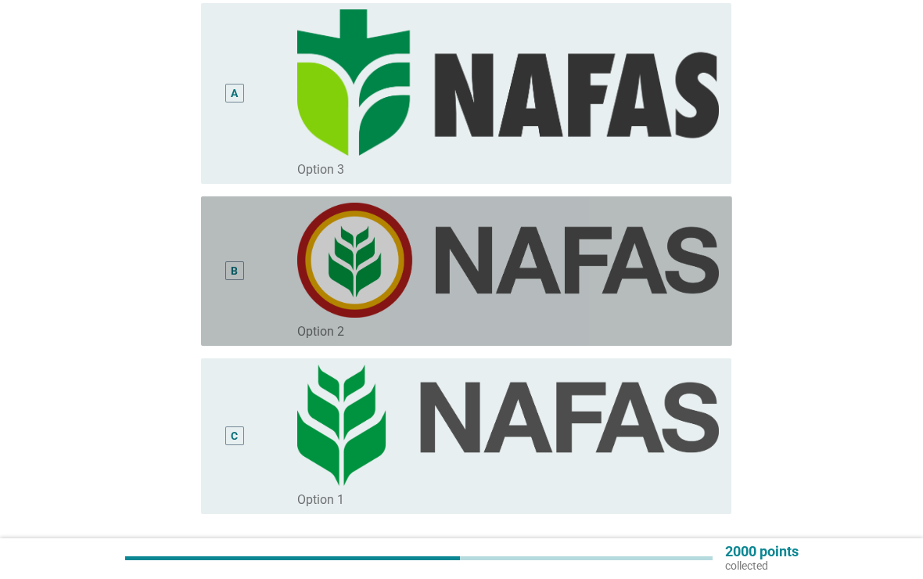
click at [250, 281] on div "B" at bounding box center [234, 271] width 42 height 137
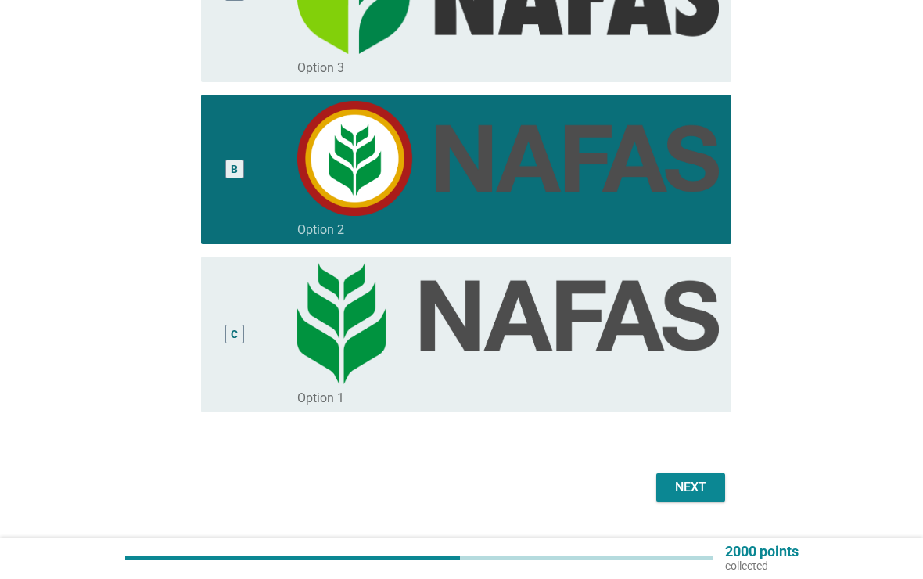
scroll to position [318, 0]
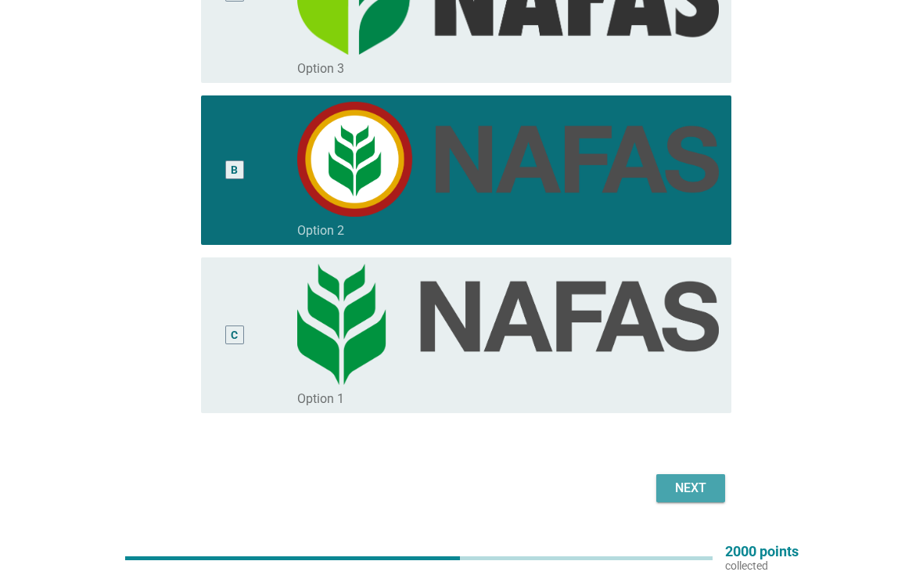
click at [692, 486] on div "Next" at bounding box center [691, 488] width 44 height 19
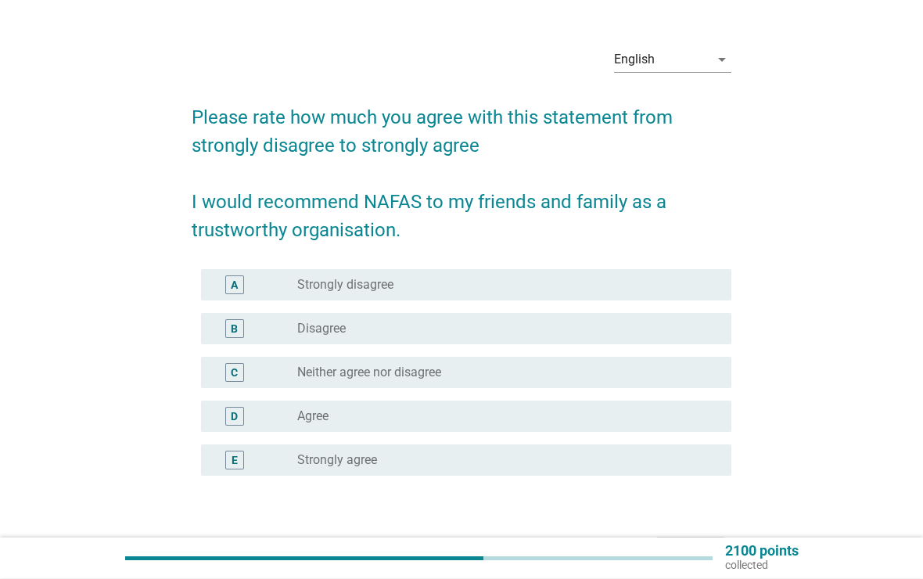
scroll to position [36, 0]
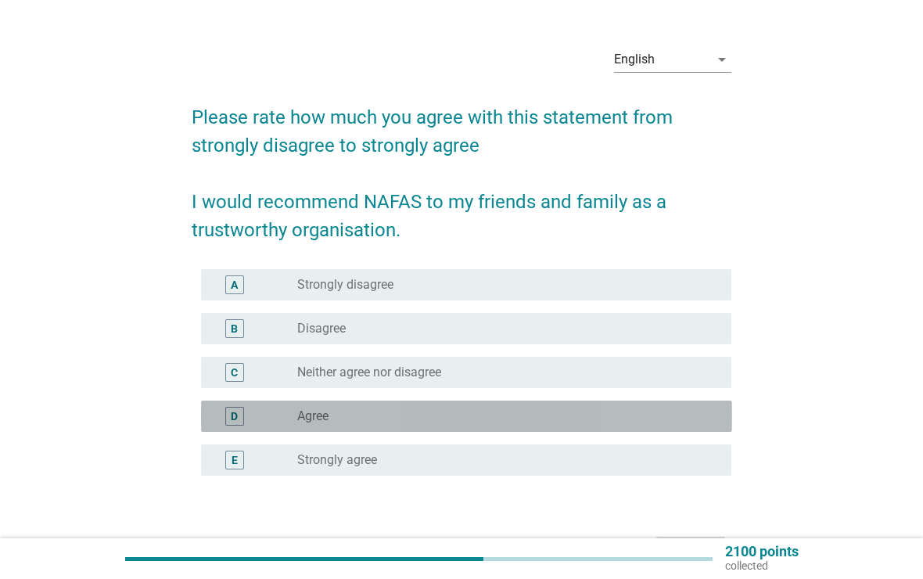
click at [247, 411] on div "D" at bounding box center [234, 416] width 42 height 19
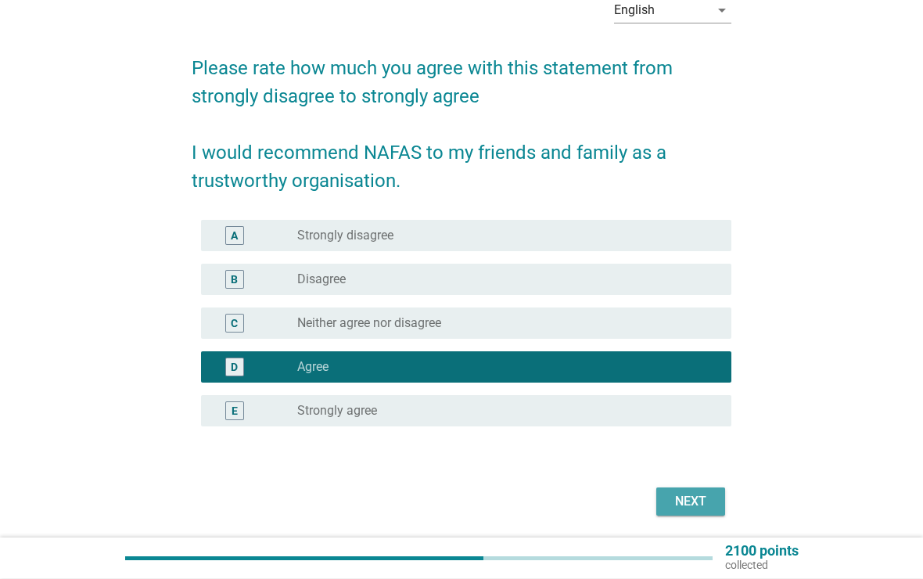
scroll to position [85, 0]
click at [695, 489] on button "Next" at bounding box center [690, 501] width 69 height 28
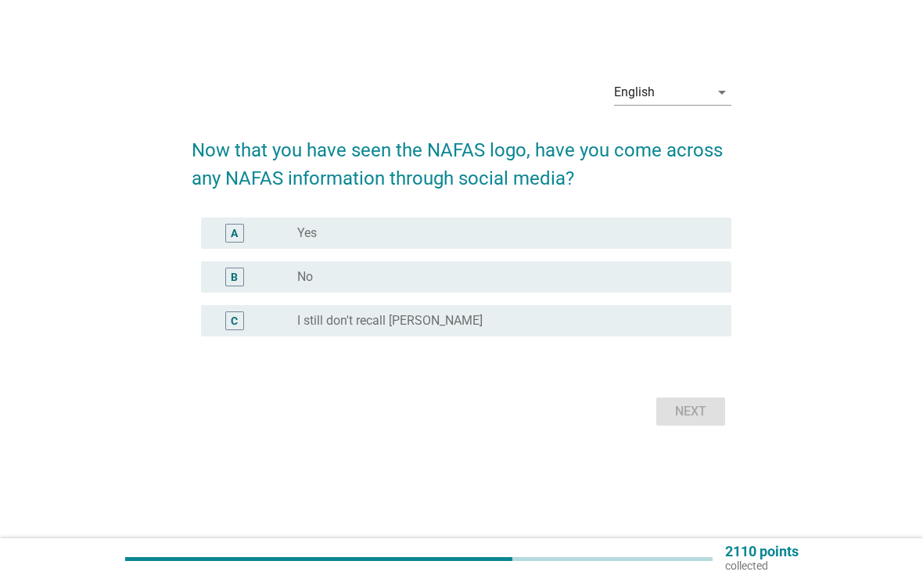
scroll to position [0, 0]
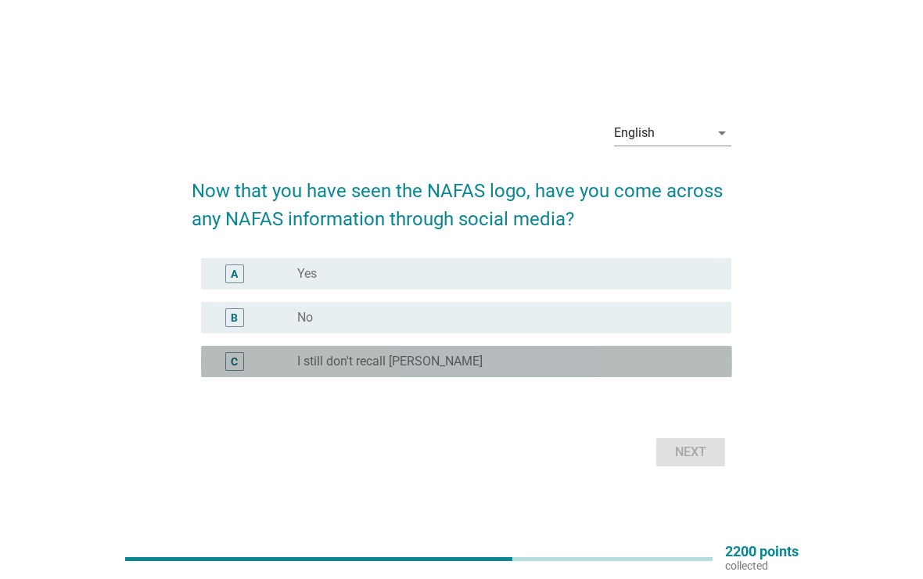
click at [237, 365] on div "C" at bounding box center [234, 361] width 7 height 16
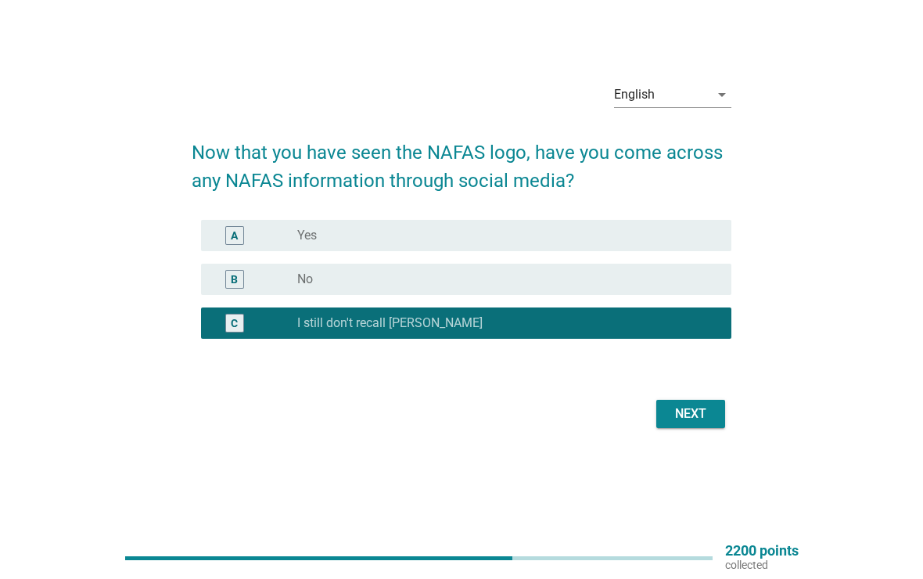
scroll to position [38, 0]
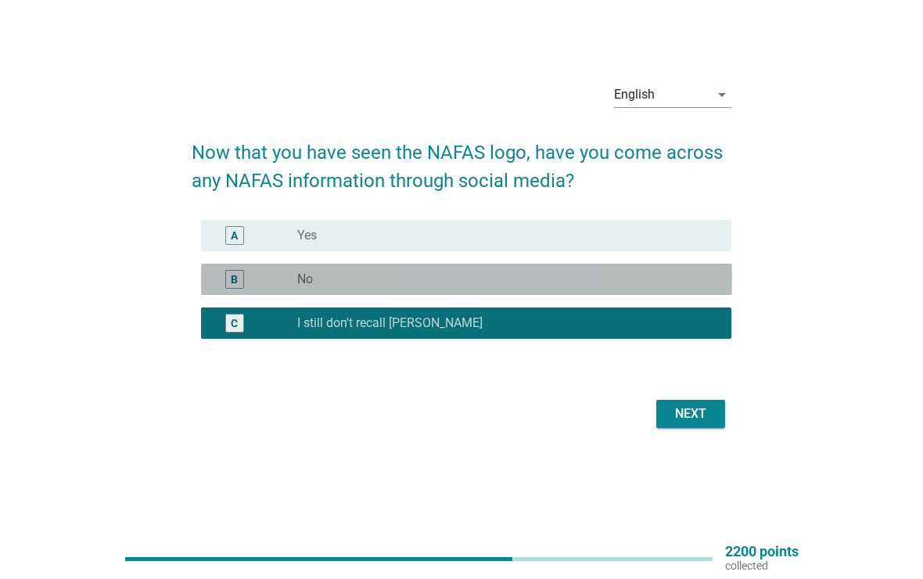
click at [266, 289] on div "B radio_button_unchecked No" at bounding box center [466, 279] width 531 height 31
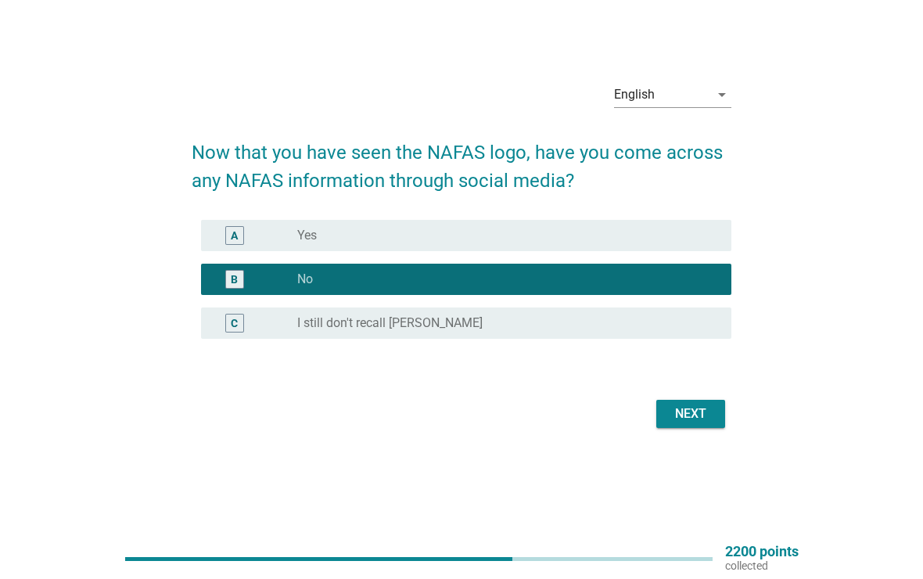
click at [704, 417] on div "Next" at bounding box center [691, 413] width 44 height 19
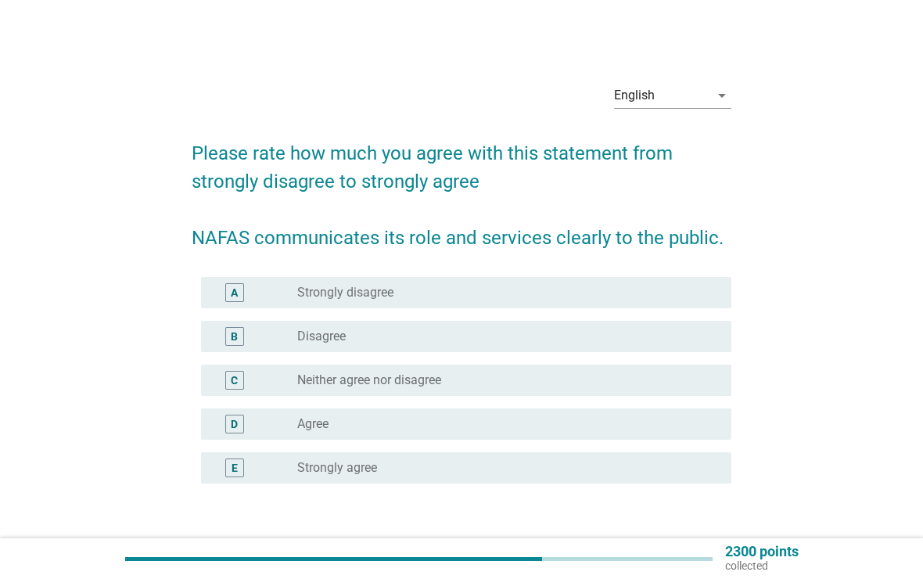
scroll to position [109, 0]
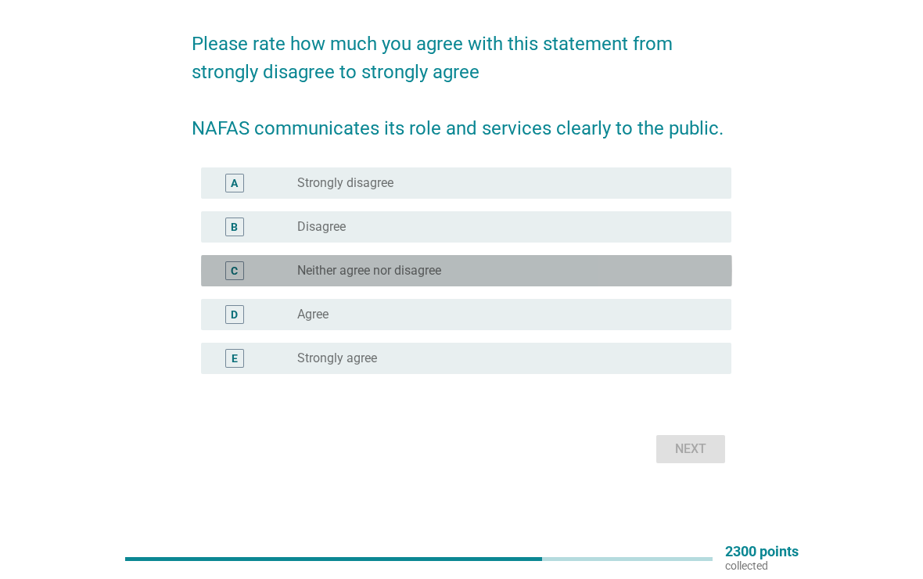
click at [267, 273] on div "C" at bounding box center [255, 270] width 84 height 19
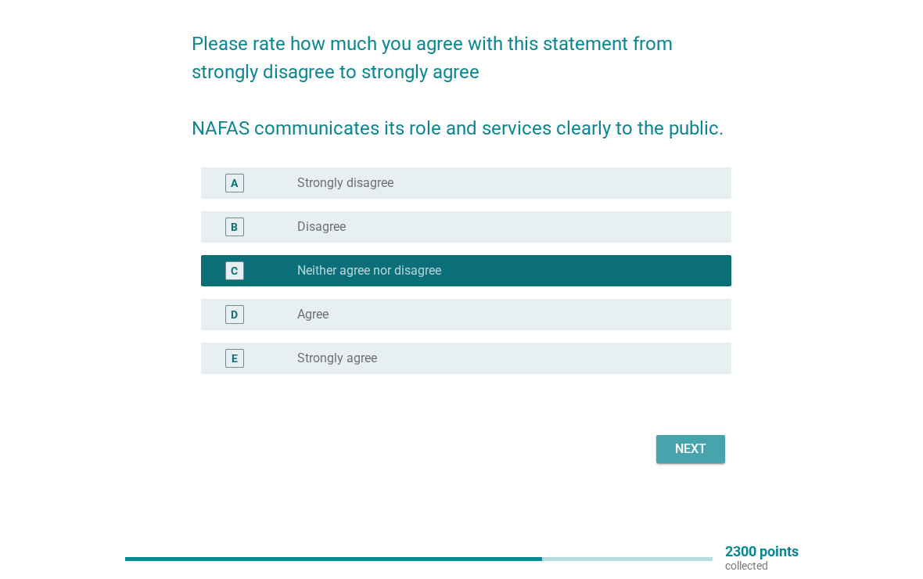
click at [704, 447] on div "Next" at bounding box center [691, 449] width 44 height 19
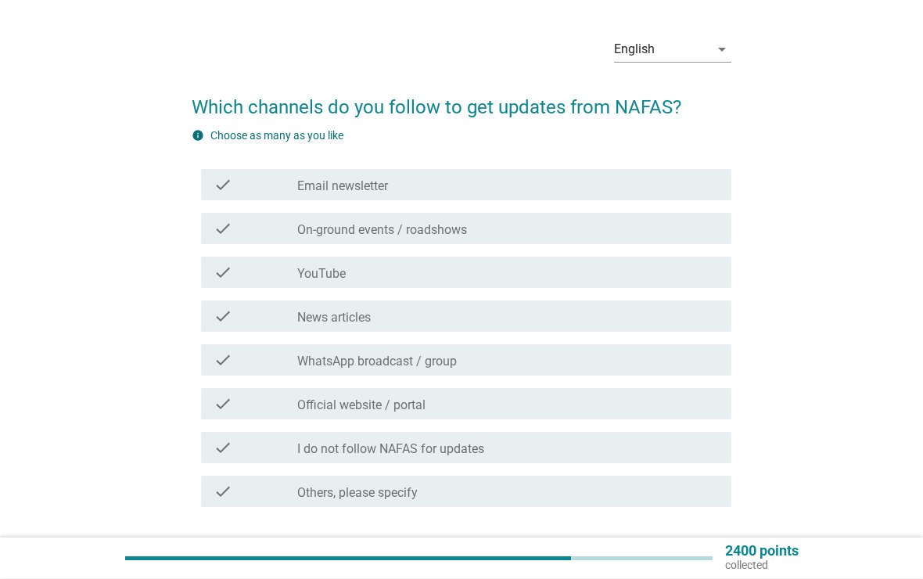
scroll to position [46, 0]
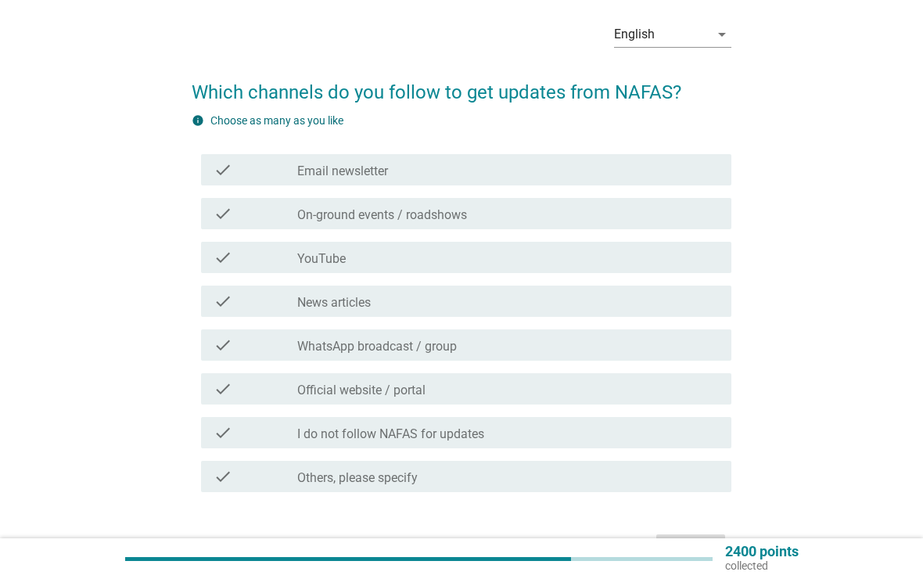
click at [245, 214] on div "check" at bounding box center [255, 213] width 84 height 19
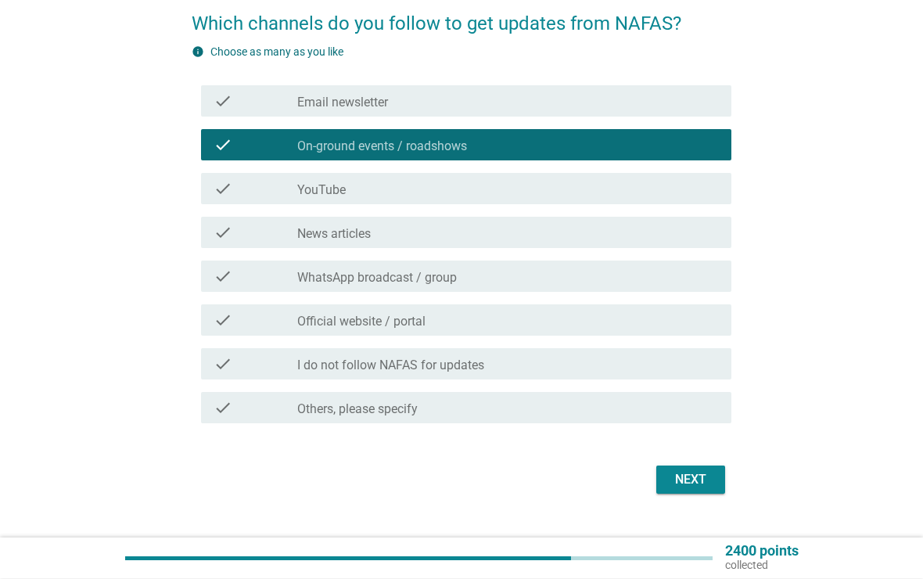
scroll to position [130, 0]
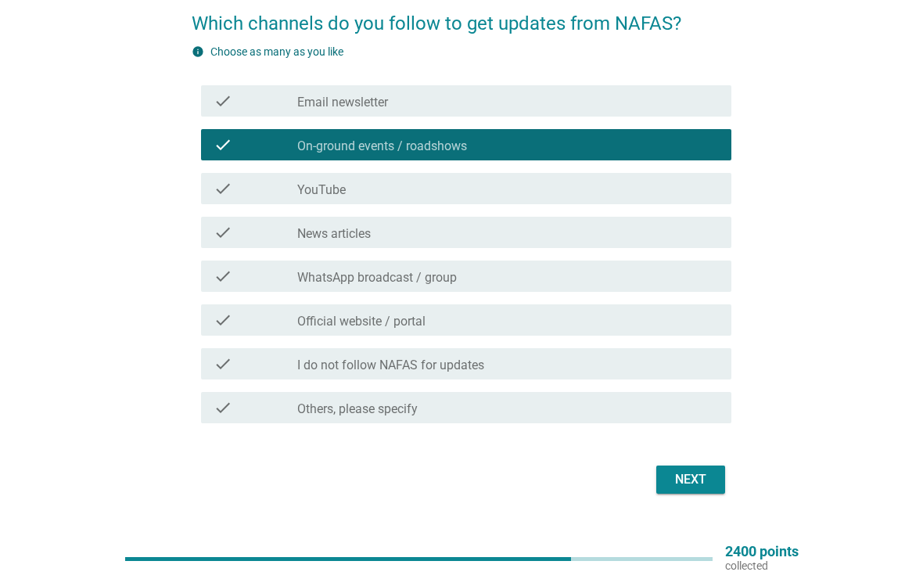
click at [702, 467] on button "Next" at bounding box center [690, 479] width 69 height 28
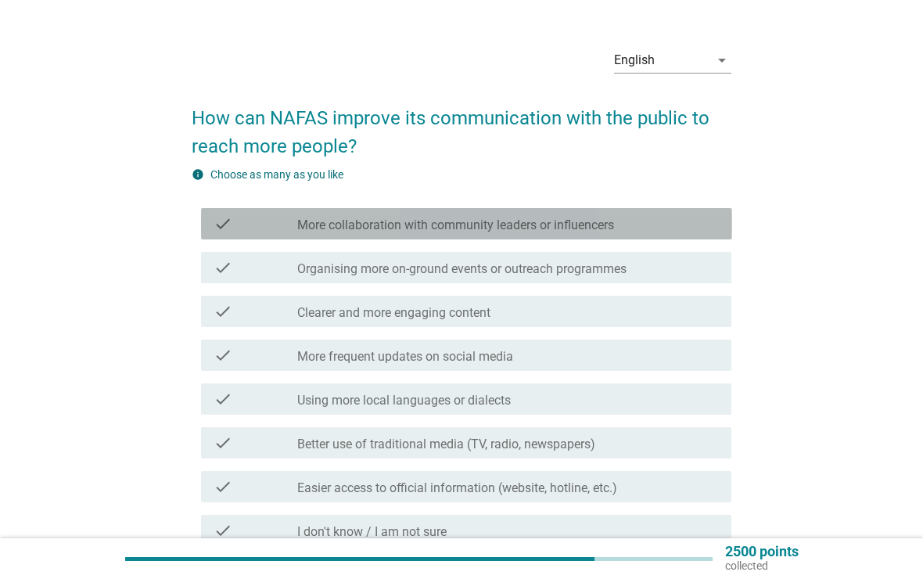
click at [225, 224] on icon "check" at bounding box center [222, 223] width 19 height 19
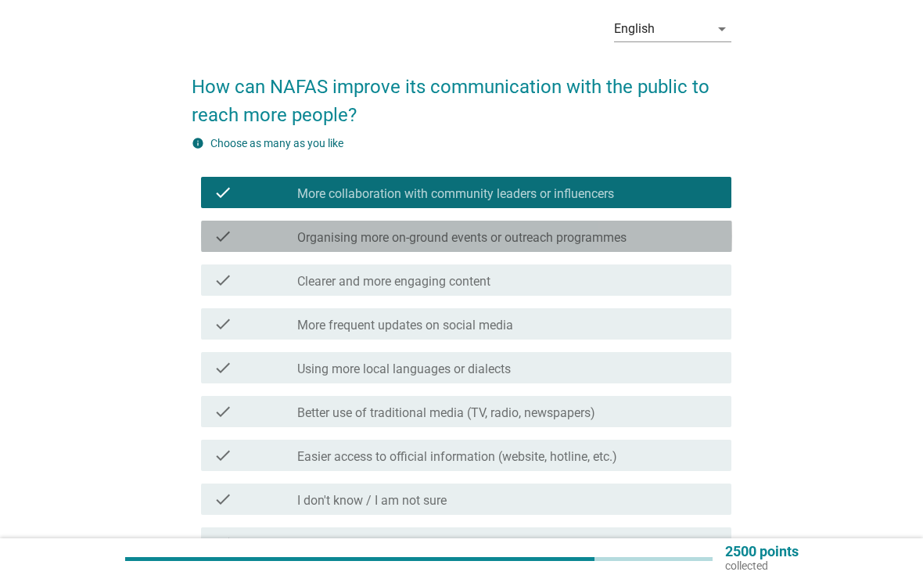
click at [222, 232] on icon "check" at bounding box center [222, 236] width 19 height 19
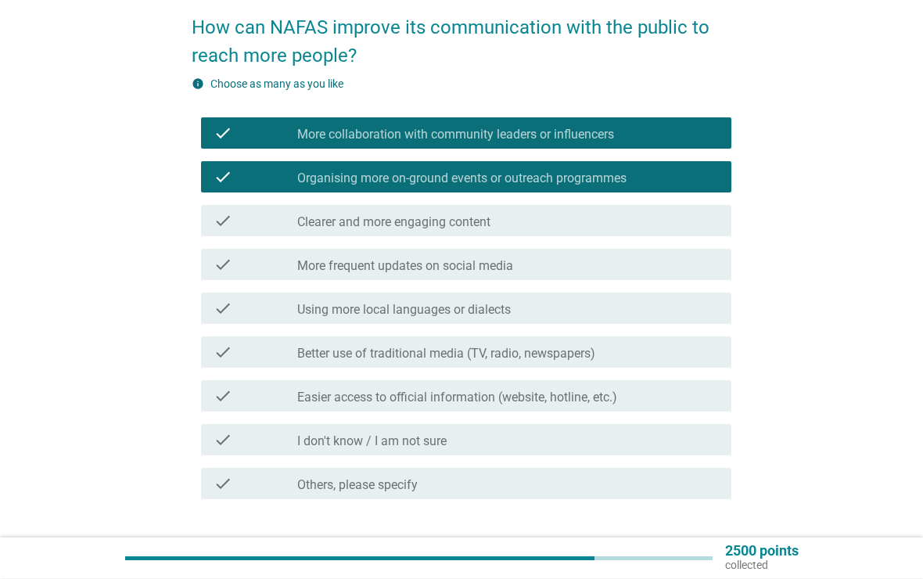
scroll to position [126, 0]
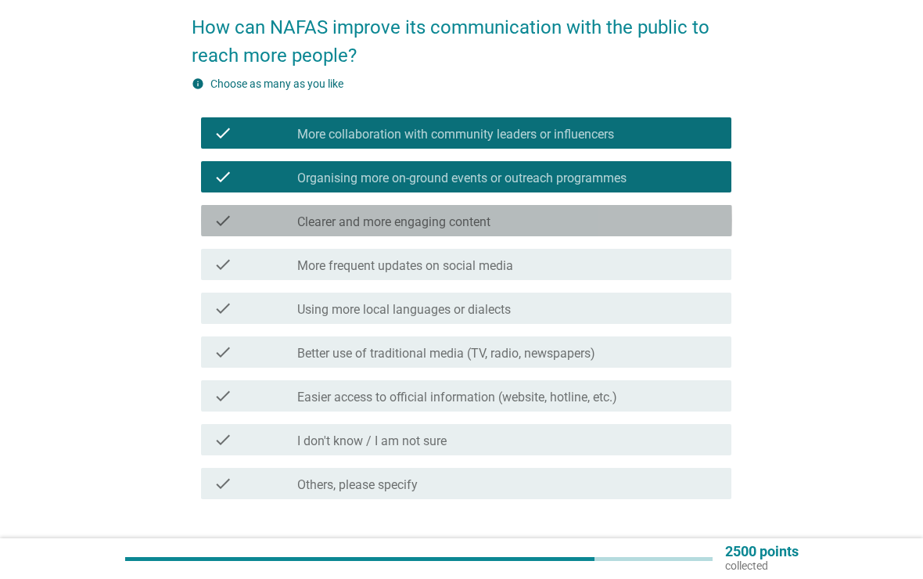
click at [228, 222] on icon "check" at bounding box center [222, 220] width 19 height 19
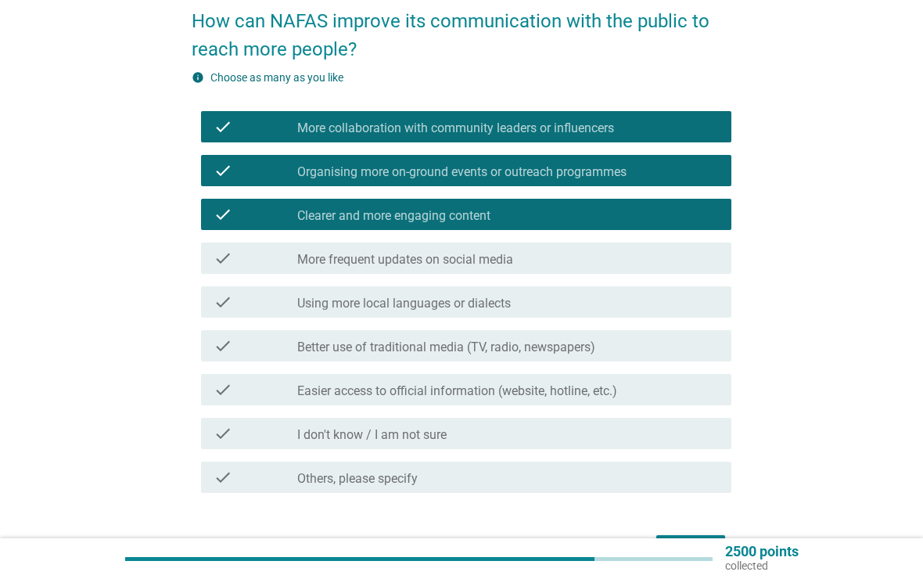
scroll to position [159, 0]
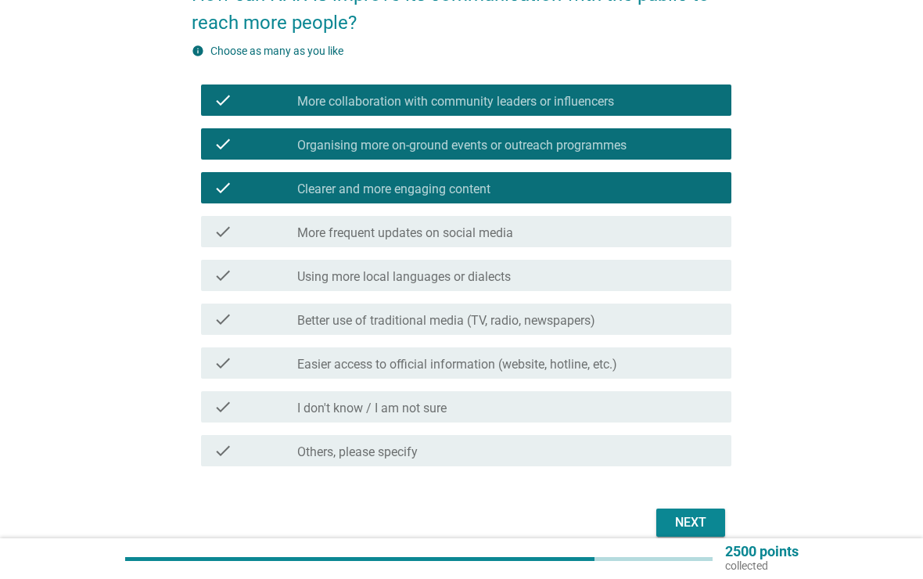
click at [247, 323] on div "check" at bounding box center [255, 319] width 84 height 19
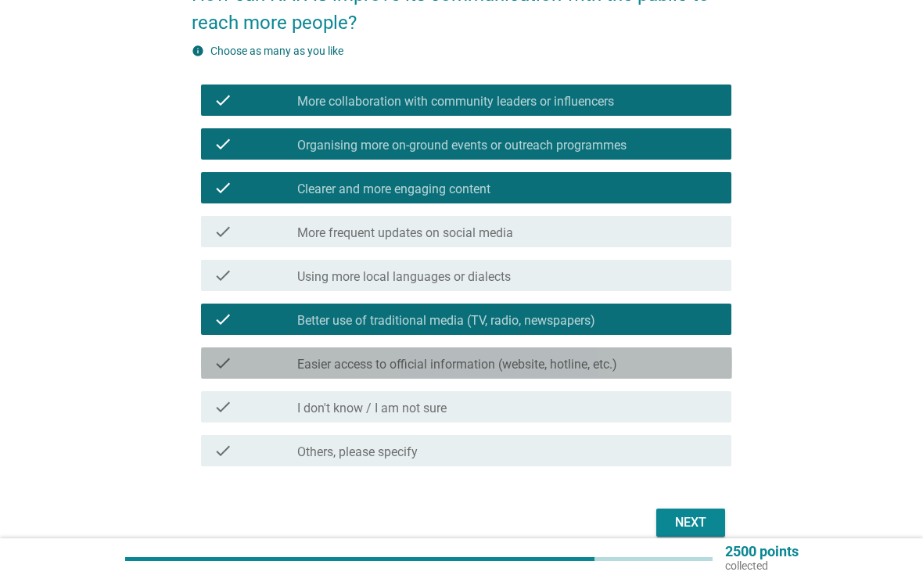
click at [246, 362] on div "check" at bounding box center [255, 362] width 84 height 19
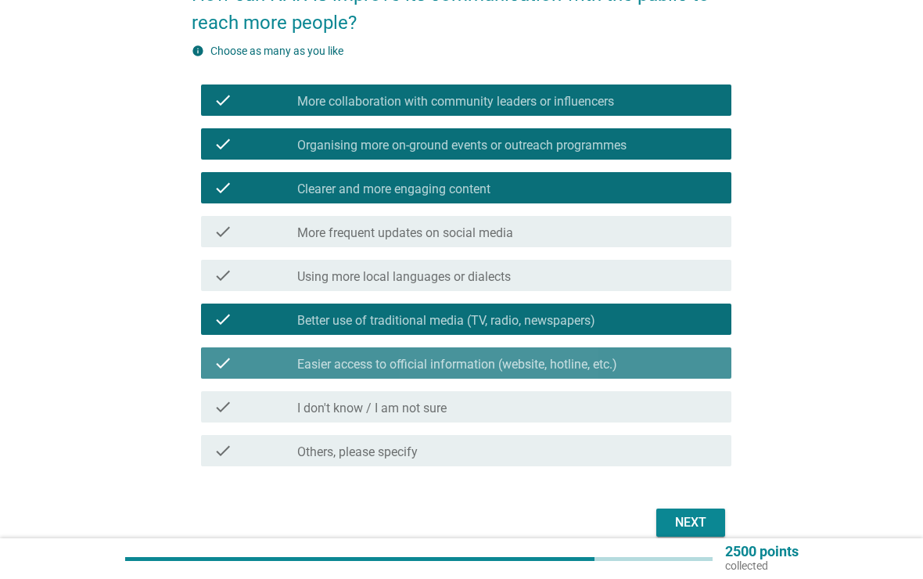
click at [245, 368] on div "check" at bounding box center [255, 362] width 84 height 19
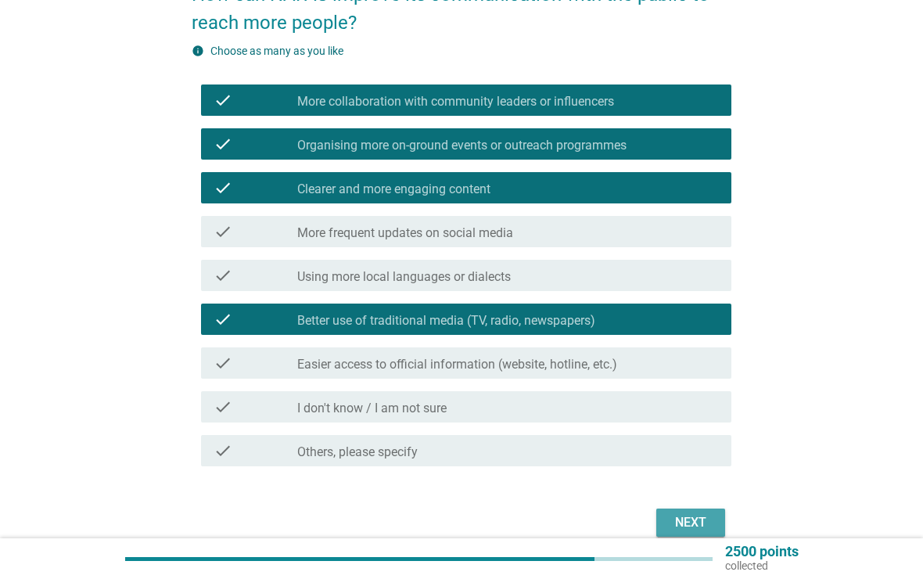
click at [713, 517] on button "Next" at bounding box center [690, 522] width 69 height 28
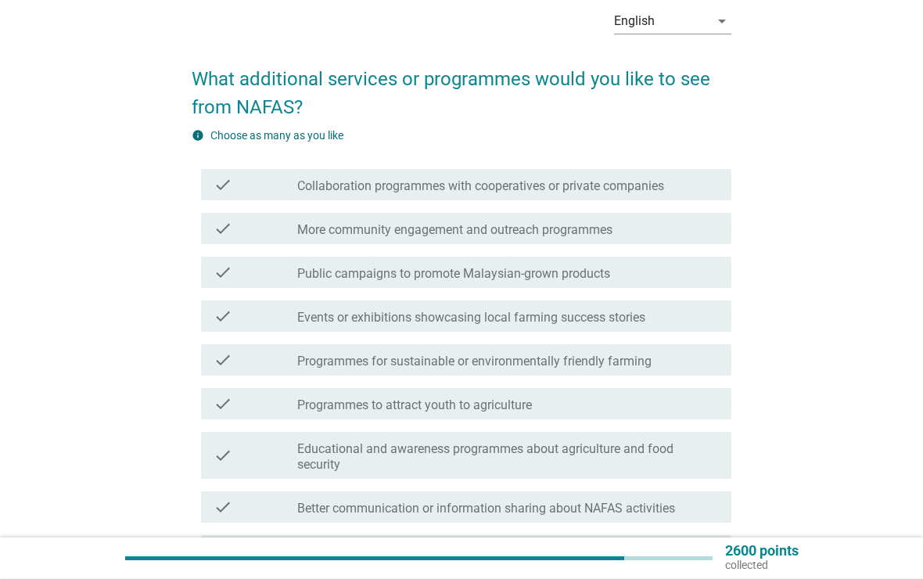
scroll to position [74, 0]
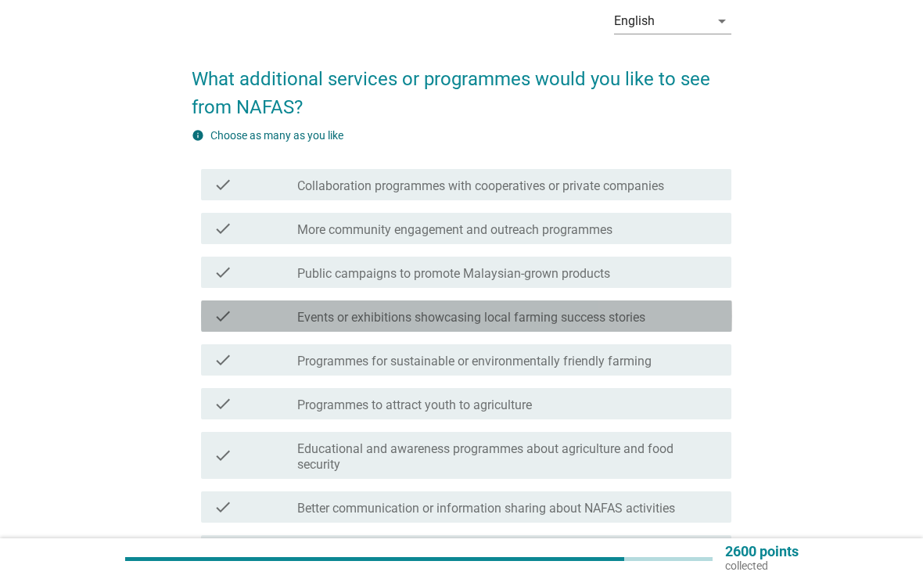
click at [252, 321] on div "check" at bounding box center [255, 316] width 84 height 19
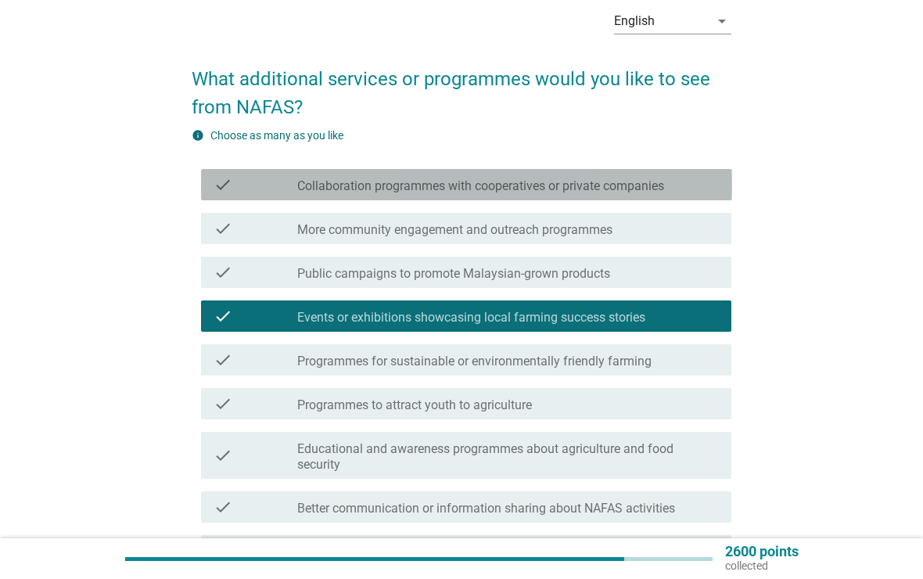
click at [243, 186] on div "check" at bounding box center [255, 184] width 84 height 19
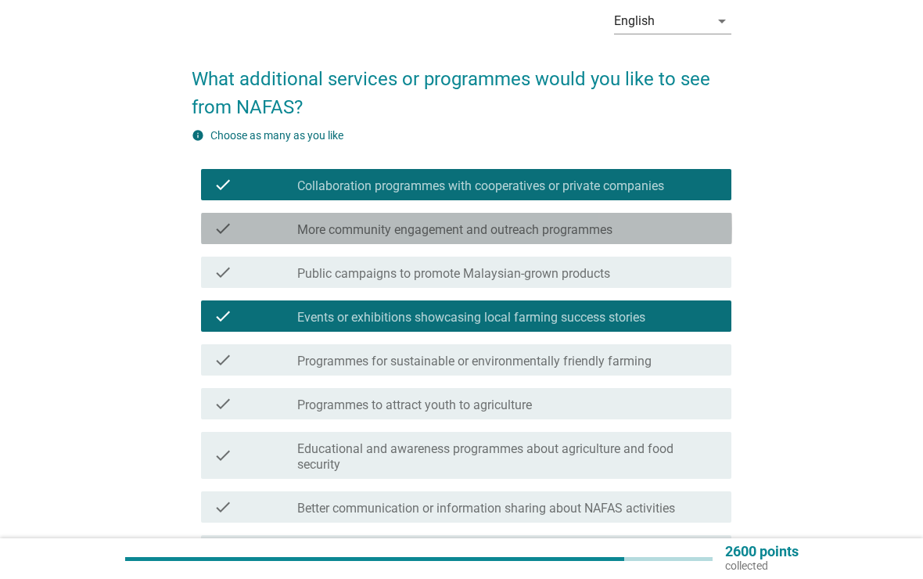
click at [243, 242] on div "check check_box_outline_blank More community engagement and outreach programmes" at bounding box center [466, 228] width 531 height 31
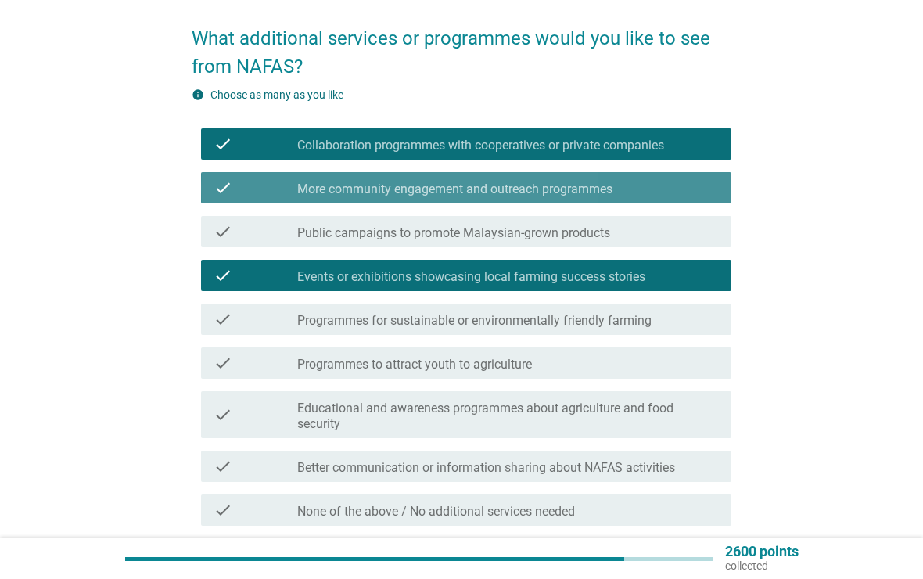
click at [249, 192] on div "check" at bounding box center [255, 187] width 84 height 19
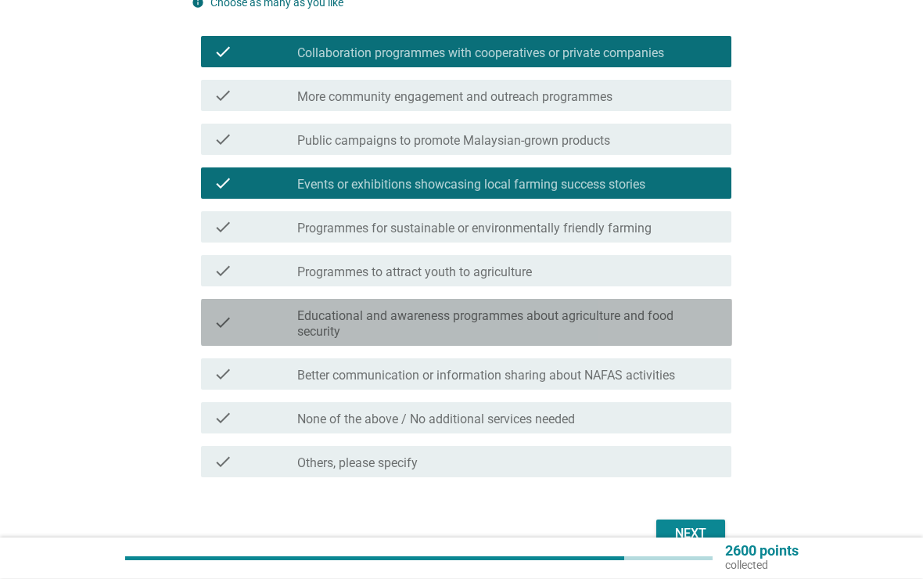
scroll to position [207, 0]
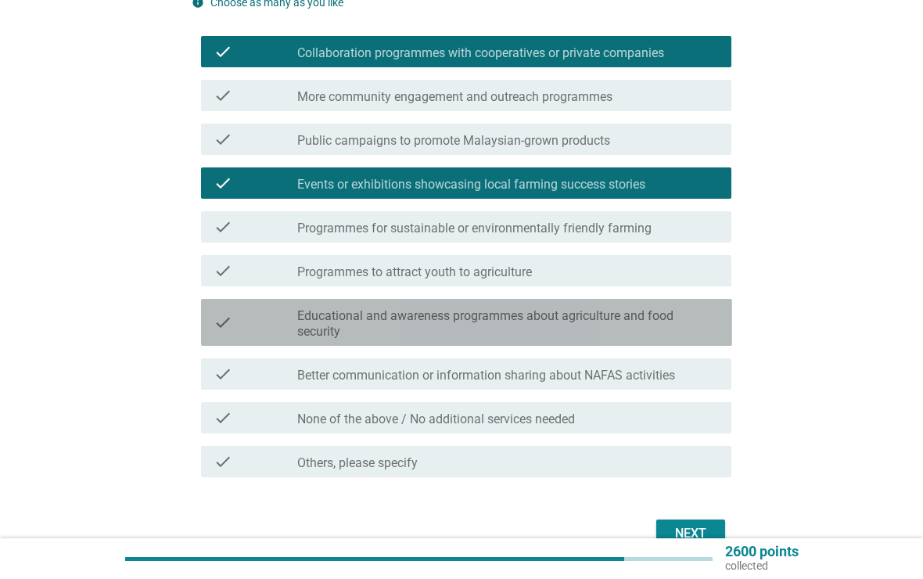
click at [260, 318] on div "check" at bounding box center [255, 322] width 84 height 34
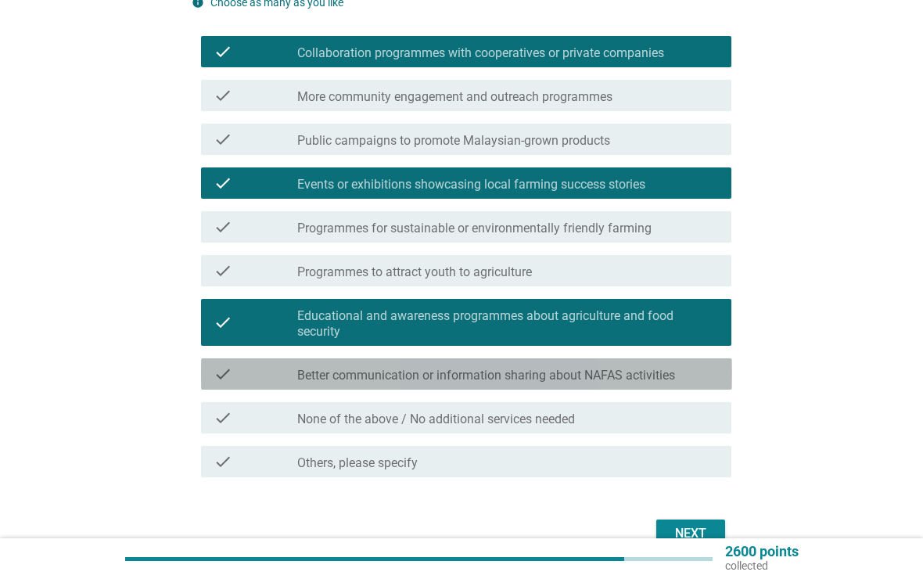
click at [260, 376] on div "check" at bounding box center [255, 373] width 84 height 19
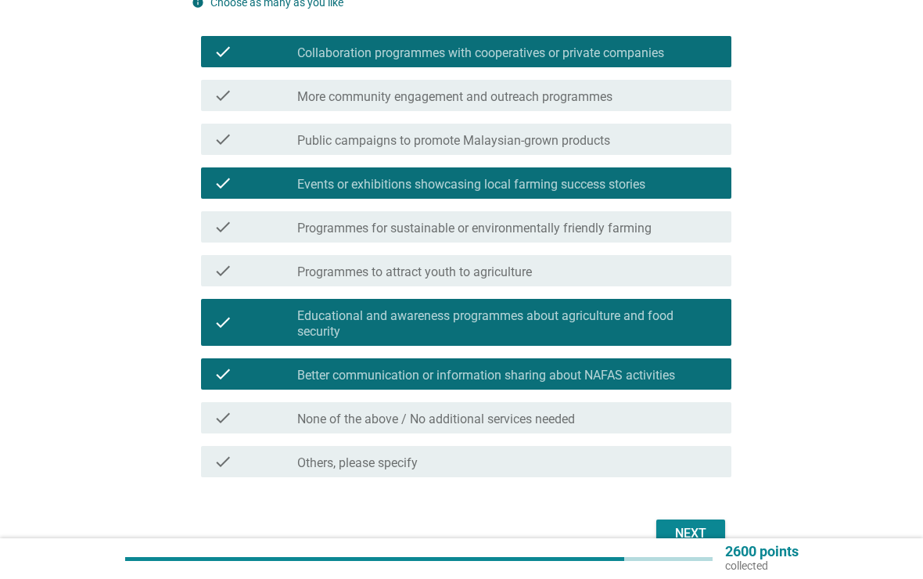
click at [697, 522] on button "Next" at bounding box center [690, 533] width 69 height 28
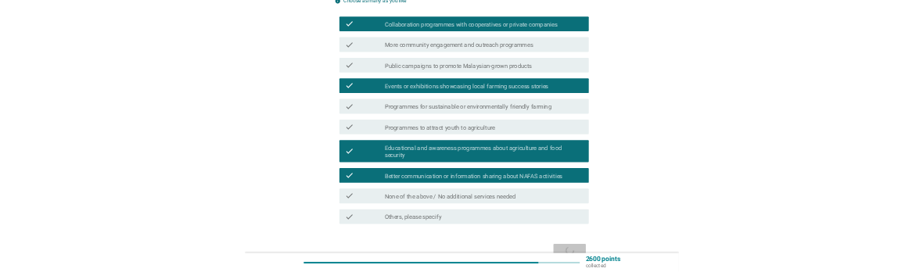
scroll to position [0, 0]
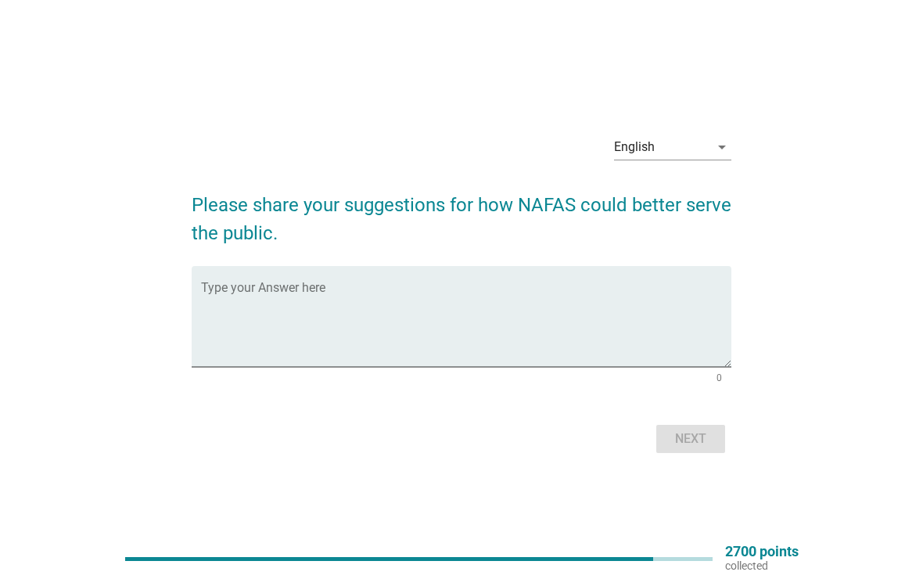
click at [249, 310] on textarea "Type your Answer here" at bounding box center [466, 326] width 531 height 82
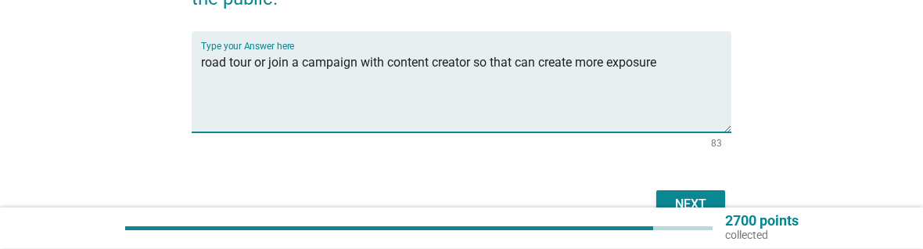
scroll to position [203, 0]
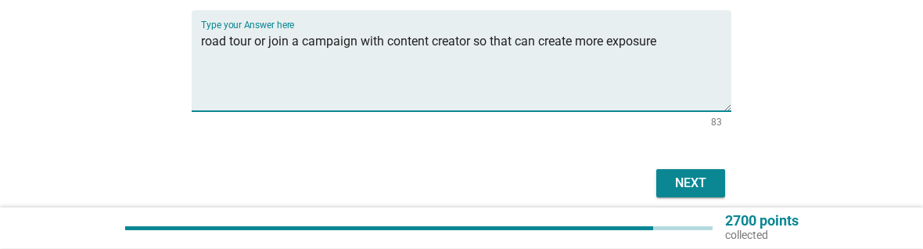
type textarea "road tour or join a campaign with content creator so that can create more expos…"
click at [708, 184] on div "Next" at bounding box center [691, 183] width 44 height 19
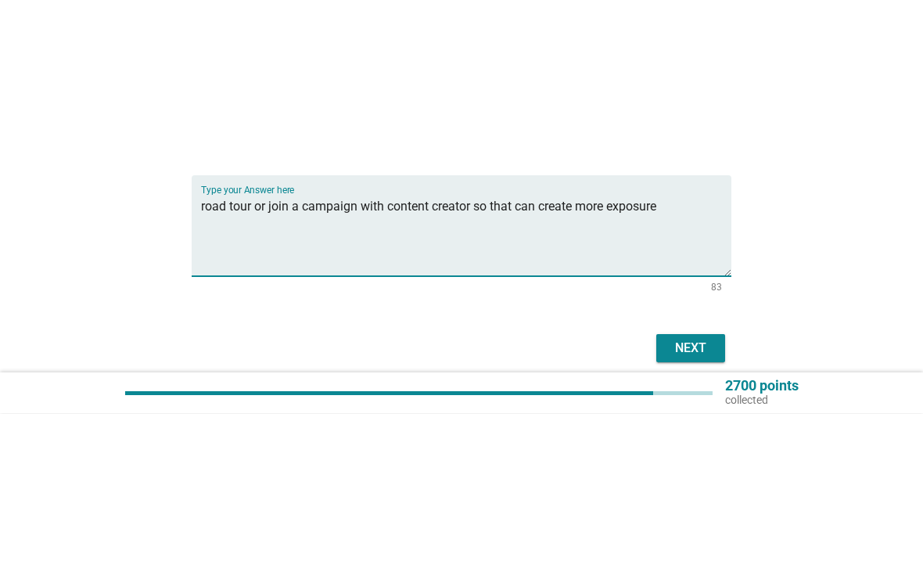
scroll to position [0, 0]
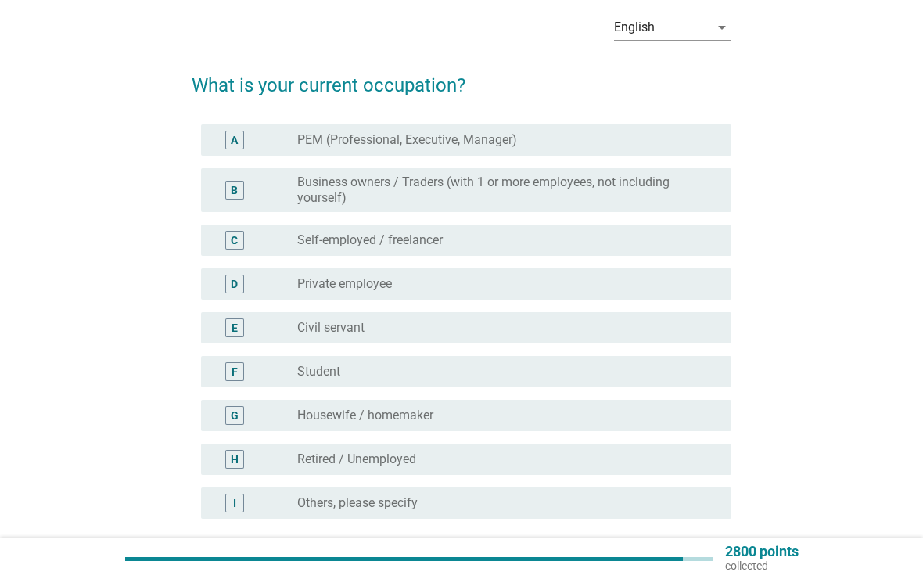
click at [233, 285] on div "D" at bounding box center [234, 284] width 7 height 16
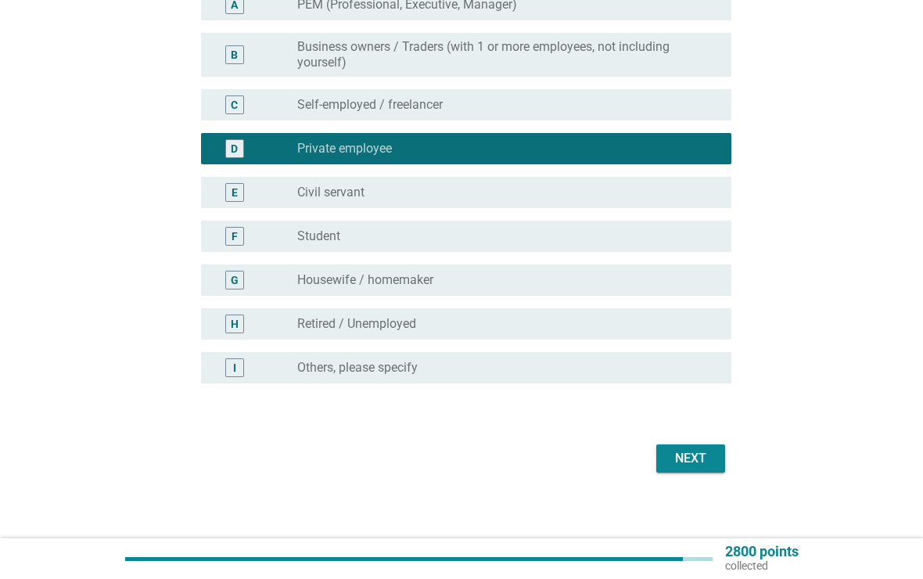
scroll to position [203, 0]
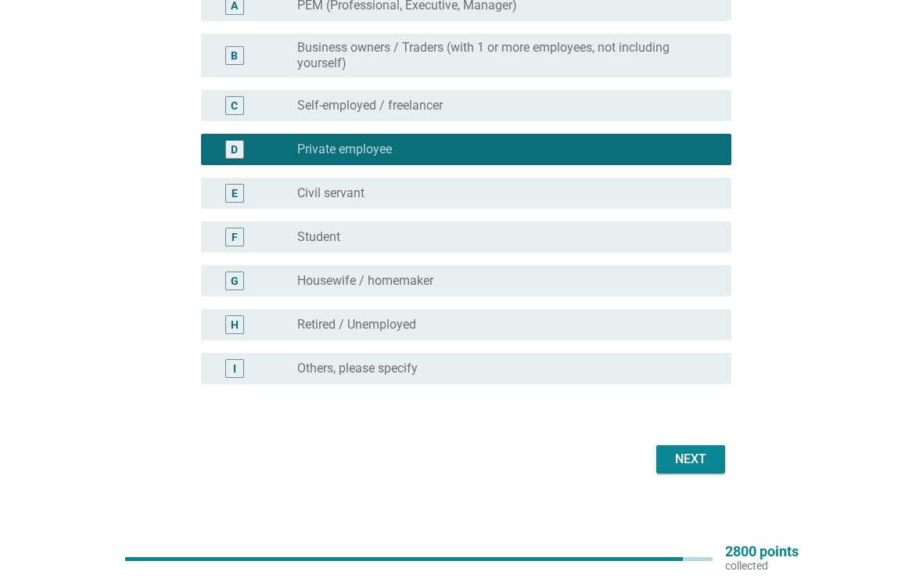
click at [710, 445] on button "Next" at bounding box center [690, 459] width 69 height 28
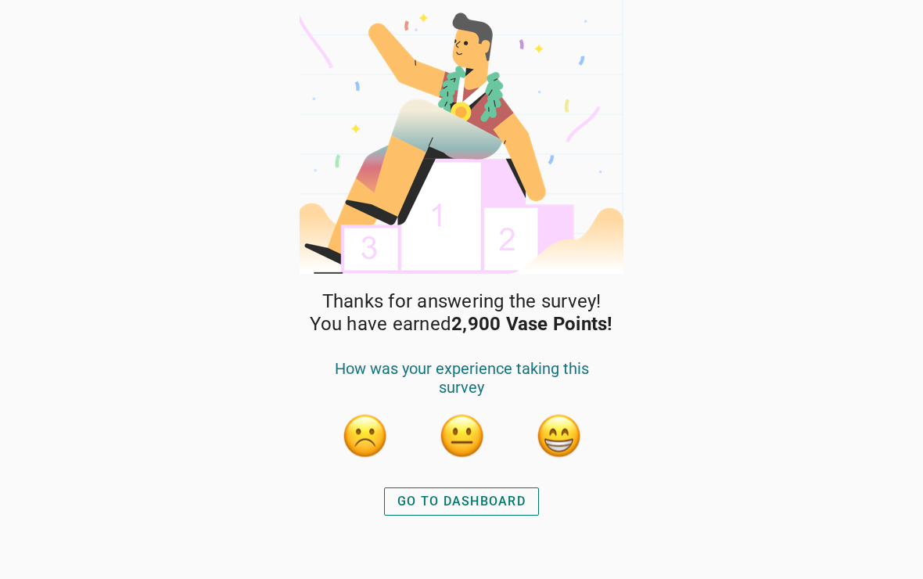
click at [509, 503] on div "GO TO DASHBOARD" at bounding box center [461, 501] width 128 height 19
